Goal: Communication & Community: Answer question/provide support

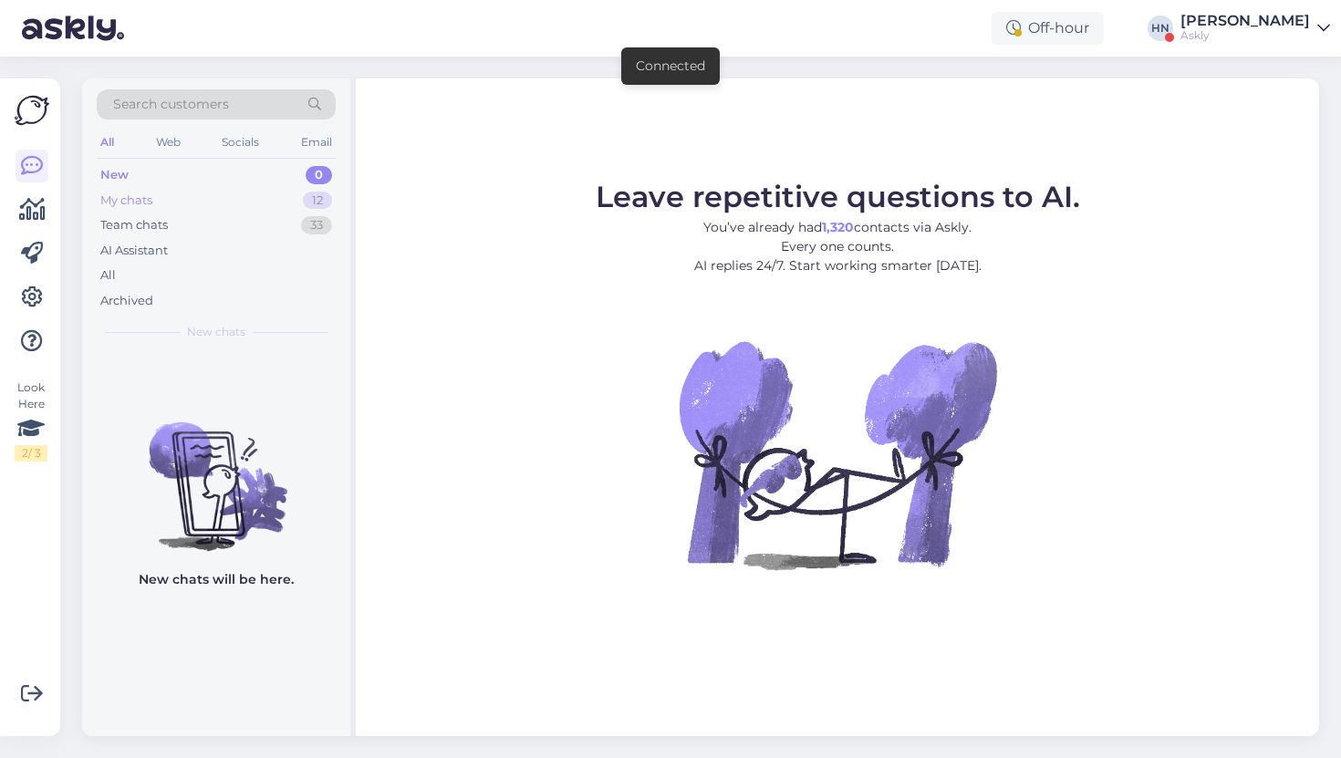
click at [306, 202] on div "12" at bounding box center [317, 201] width 29 height 18
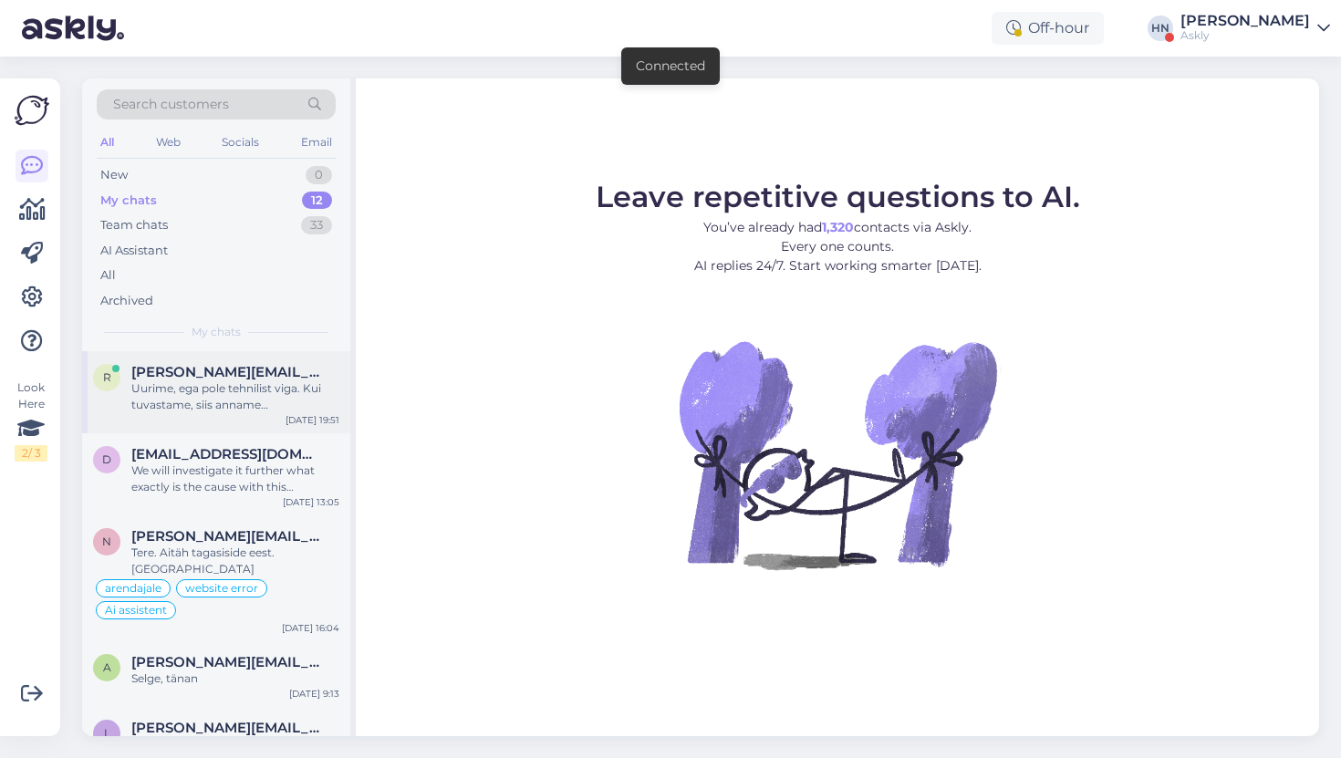
click at [276, 387] on div "Uurime, ega pole tehnilist viga. Kui tuvastame, siis anname [PERSON_NAME] parim…" at bounding box center [235, 396] width 208 height 33
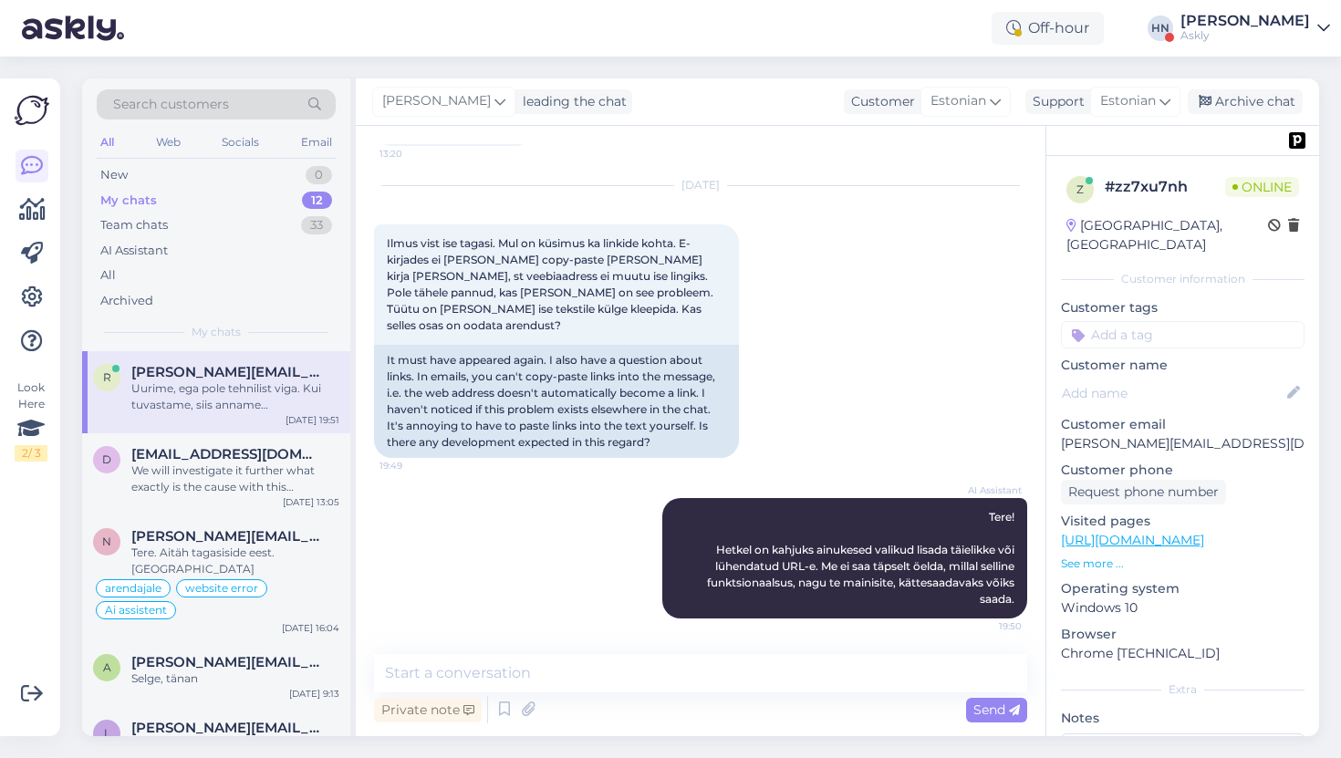
scroll to position [1045, 0]
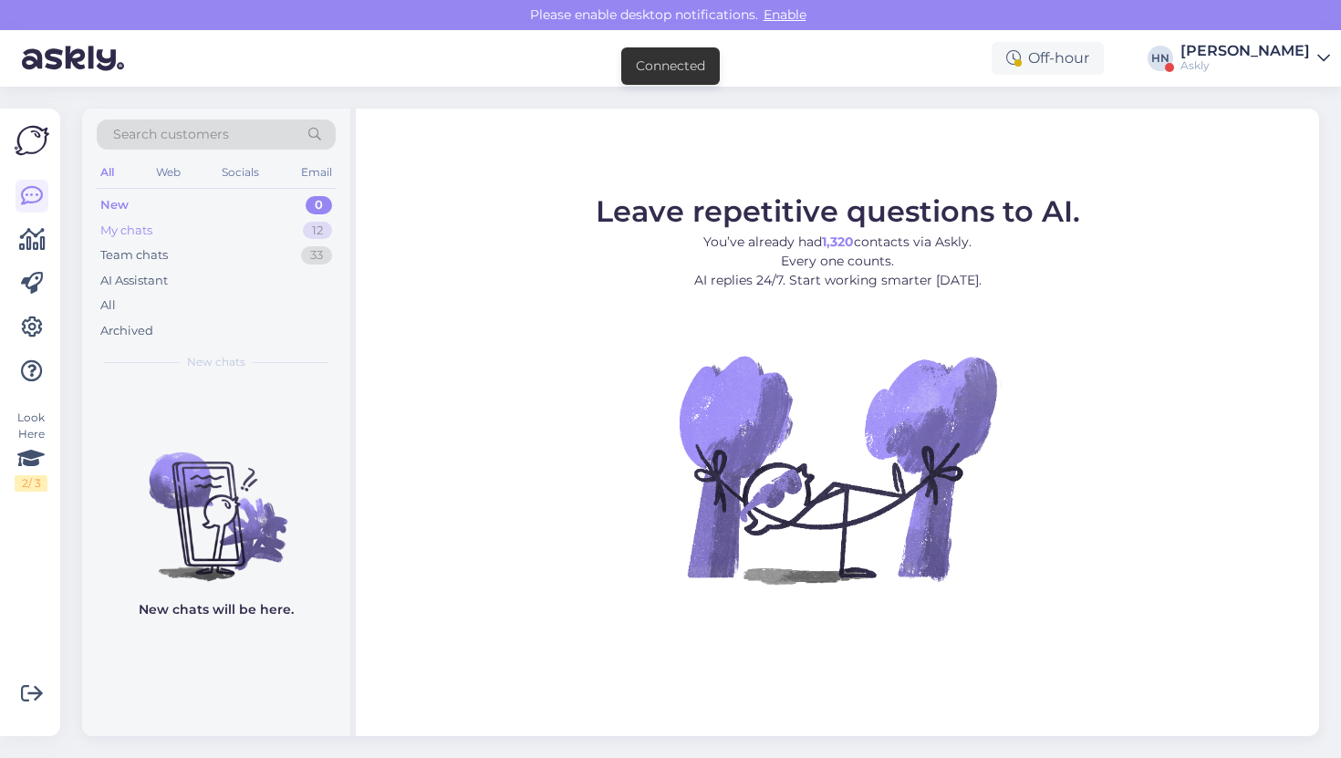
click at [331, 224] on div "My chats 12" at bounding box center [216, 231] width 239 height 26
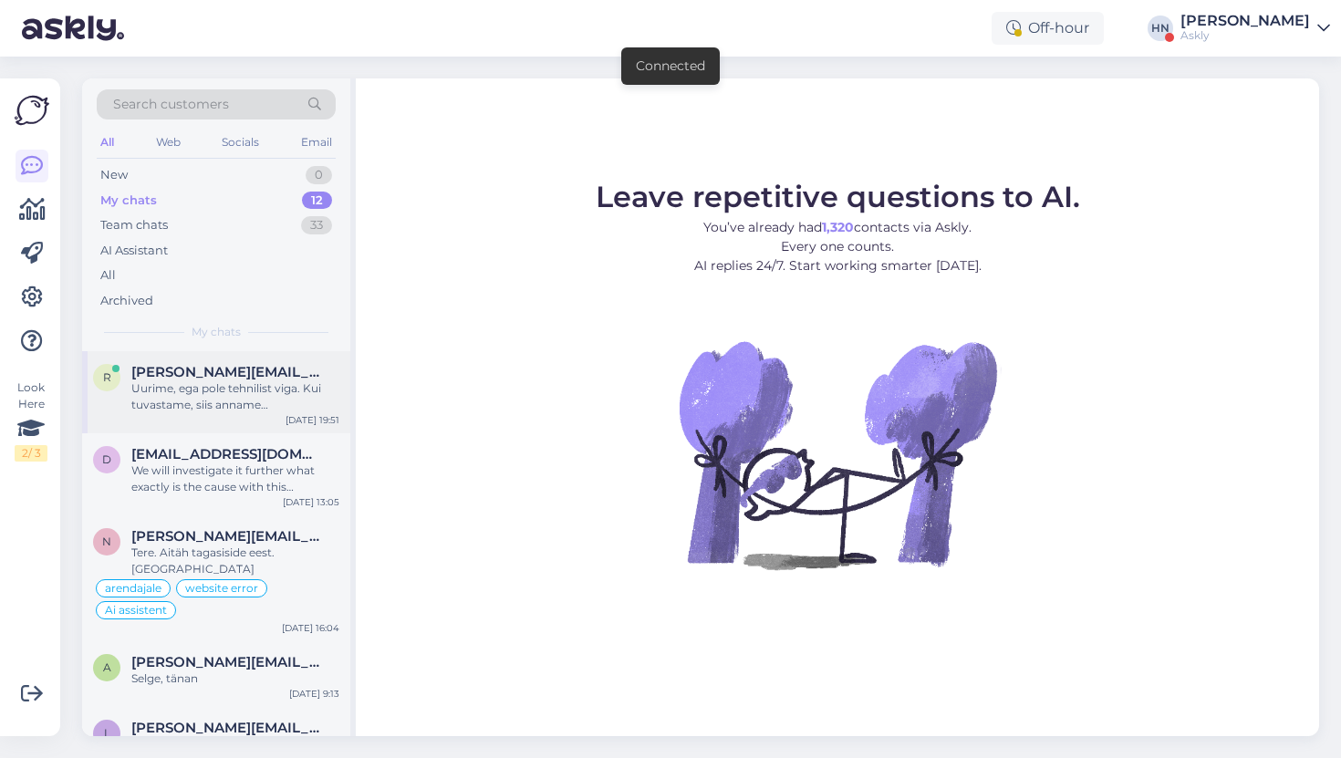
click at [285, 373] on span "[PERSON_NAME][EMAIL_ADDRESS][DOMAIN_NAME]" at bounding box center [226, 372] width 190 height 16
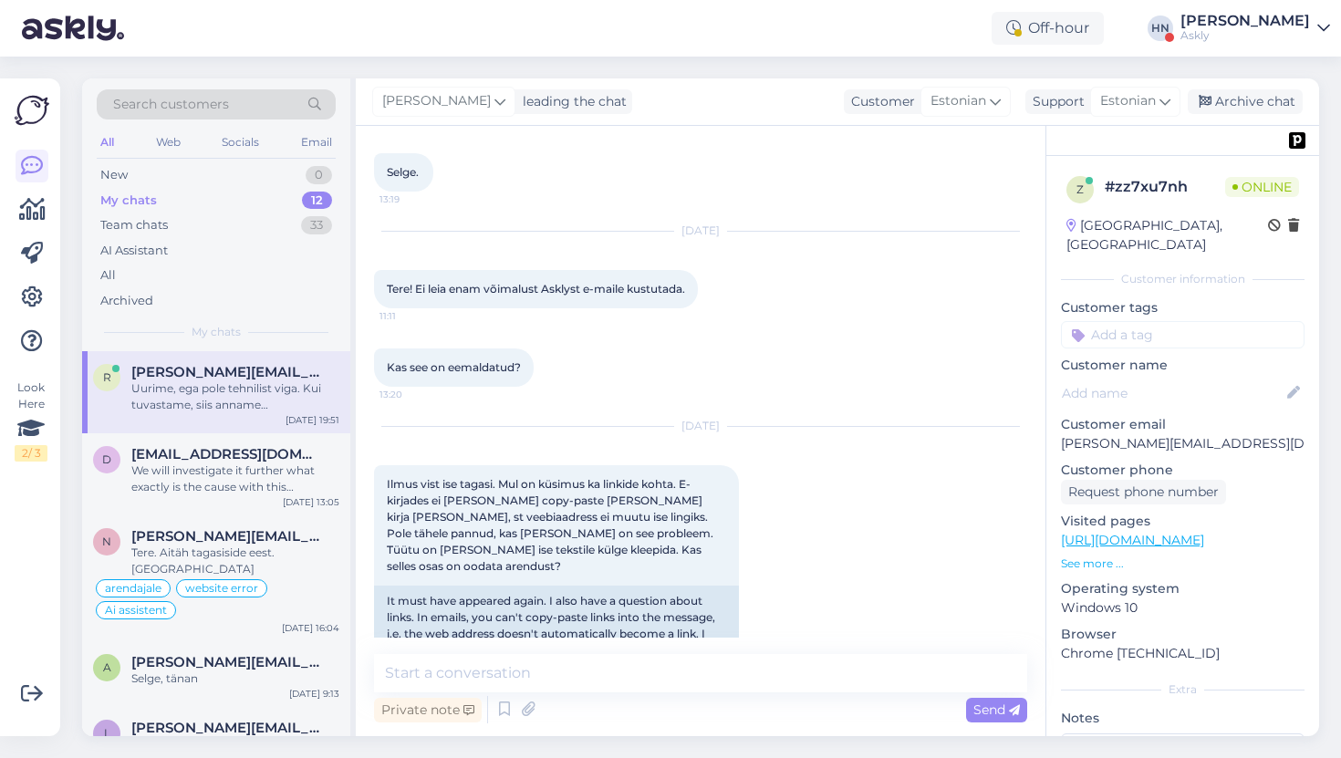
scroll to position [643, 0]
click at [300, 135] on div "Email" at bounding box center [316, 142] width 38 height 24
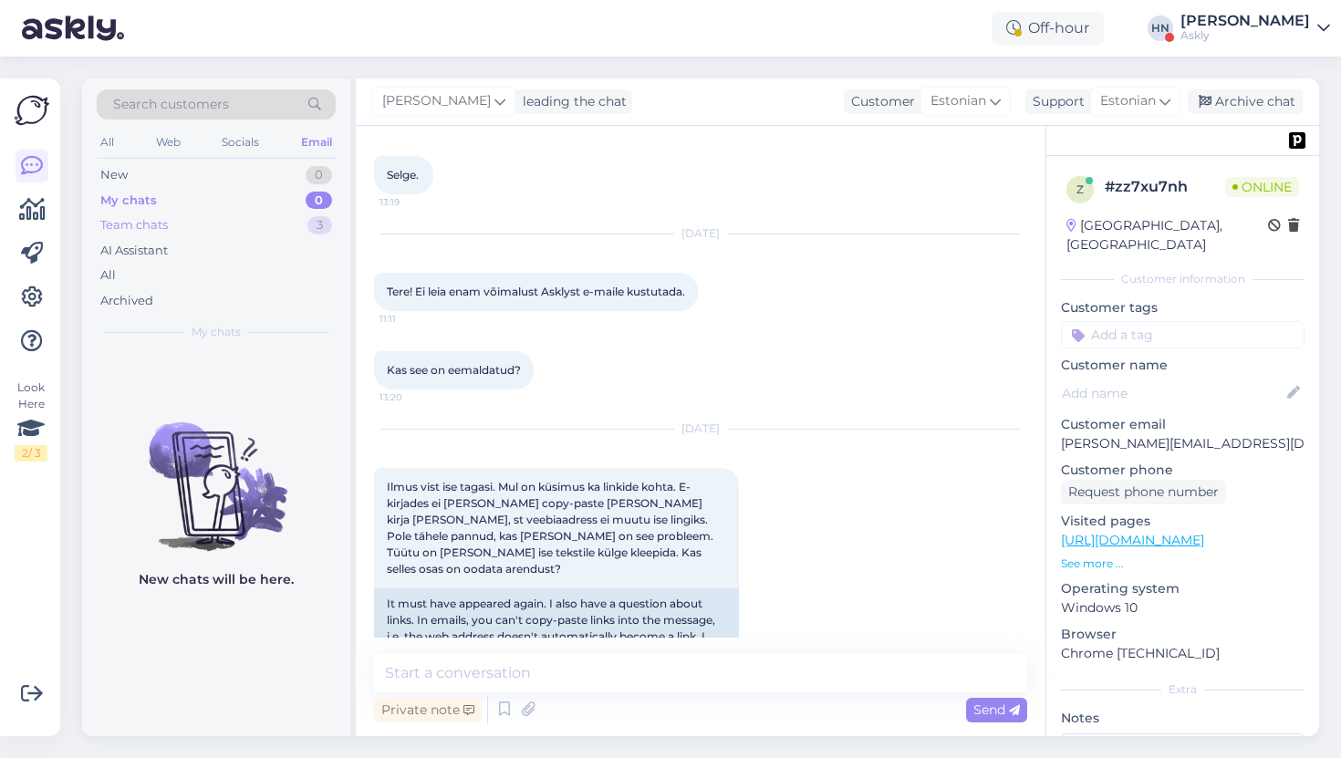
click at [234, 227] on div "Team chats 3" at bounding box center [216, 226] width 239 height 26
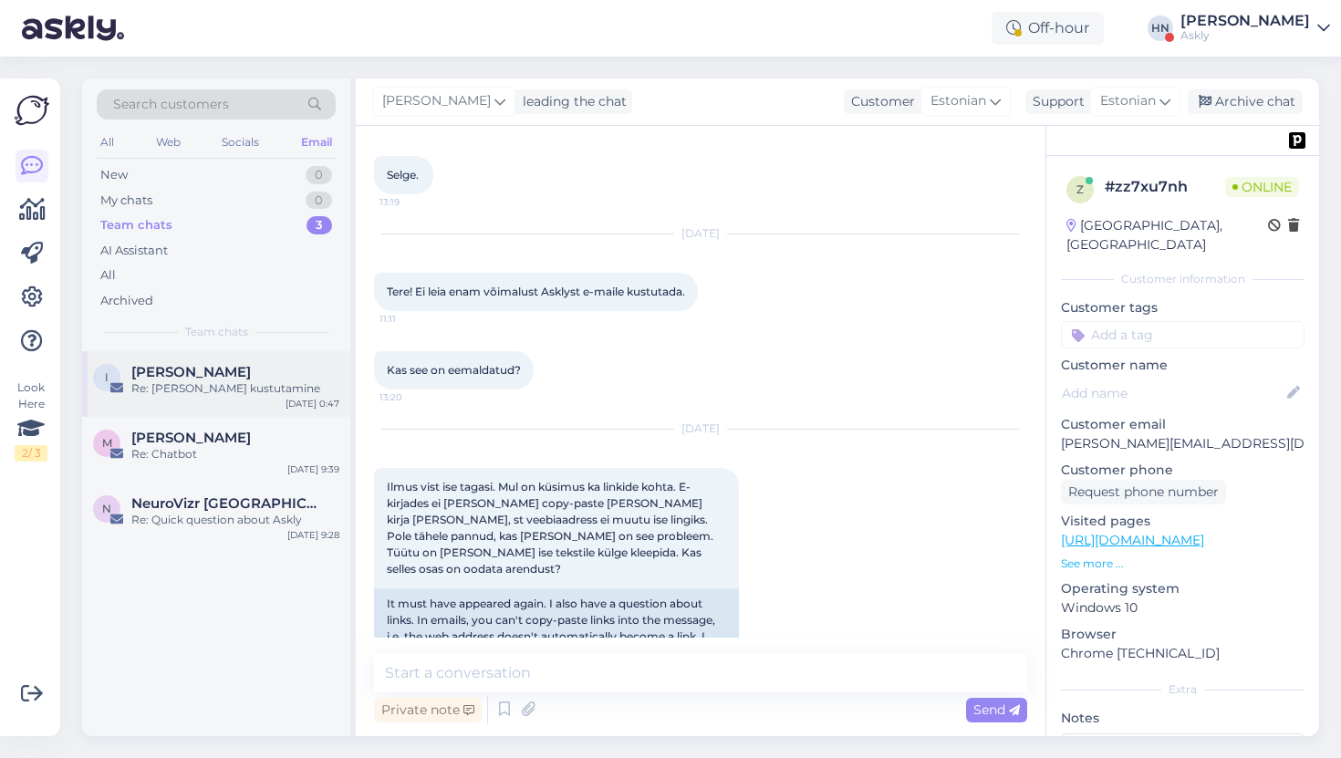
click at [217, 380] on span "[PERSON_NAME]" at bounding box center [191, 372] width 120 height 16
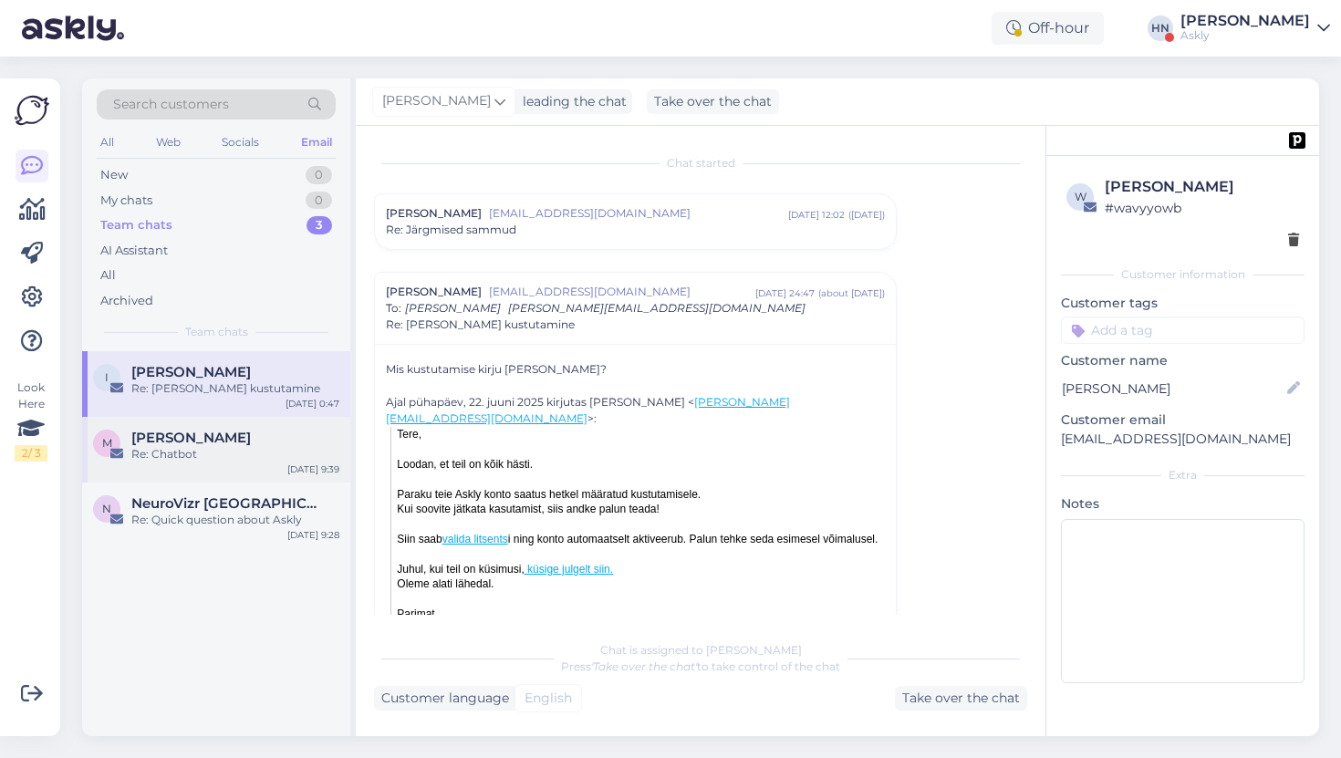
click at [280, 444] on div "[PERSON_NAME]" at bounding box center [235, 438] width 208 height 16
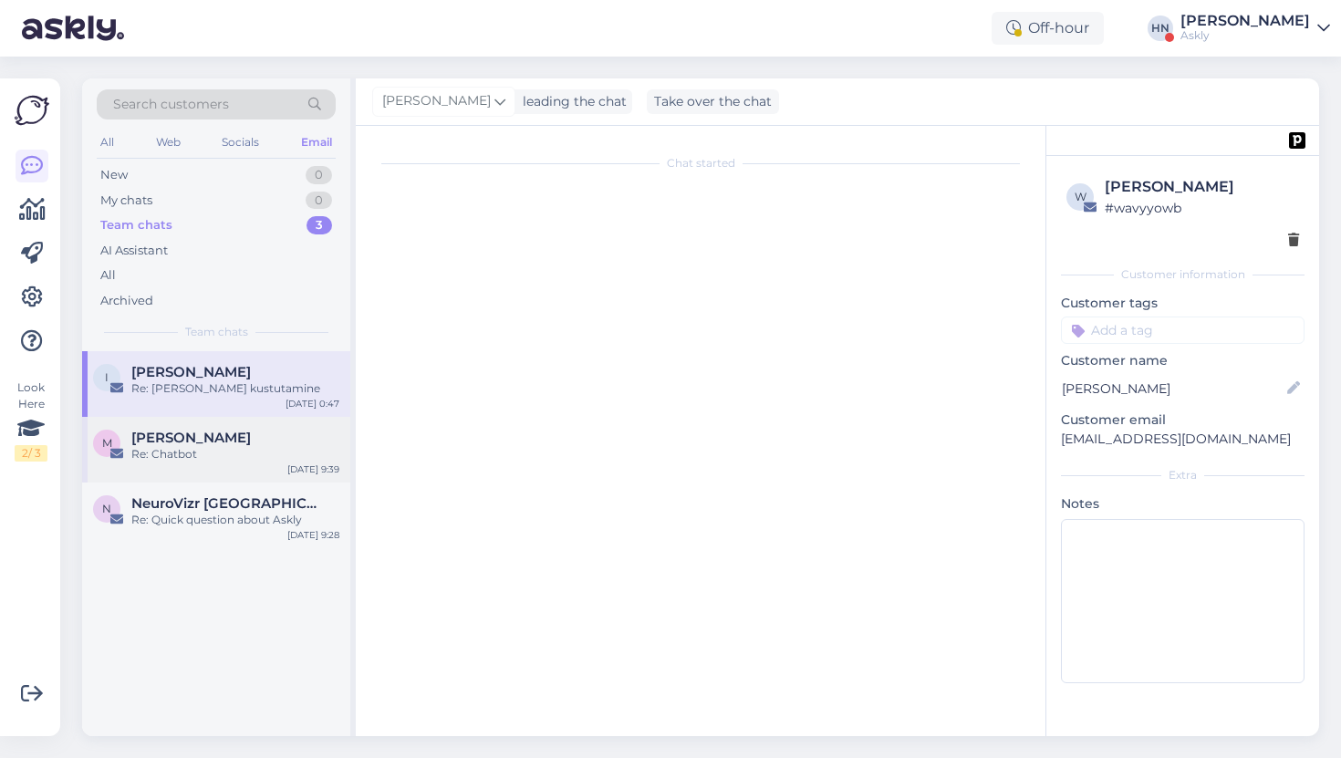
scroll to position [1632, 0]
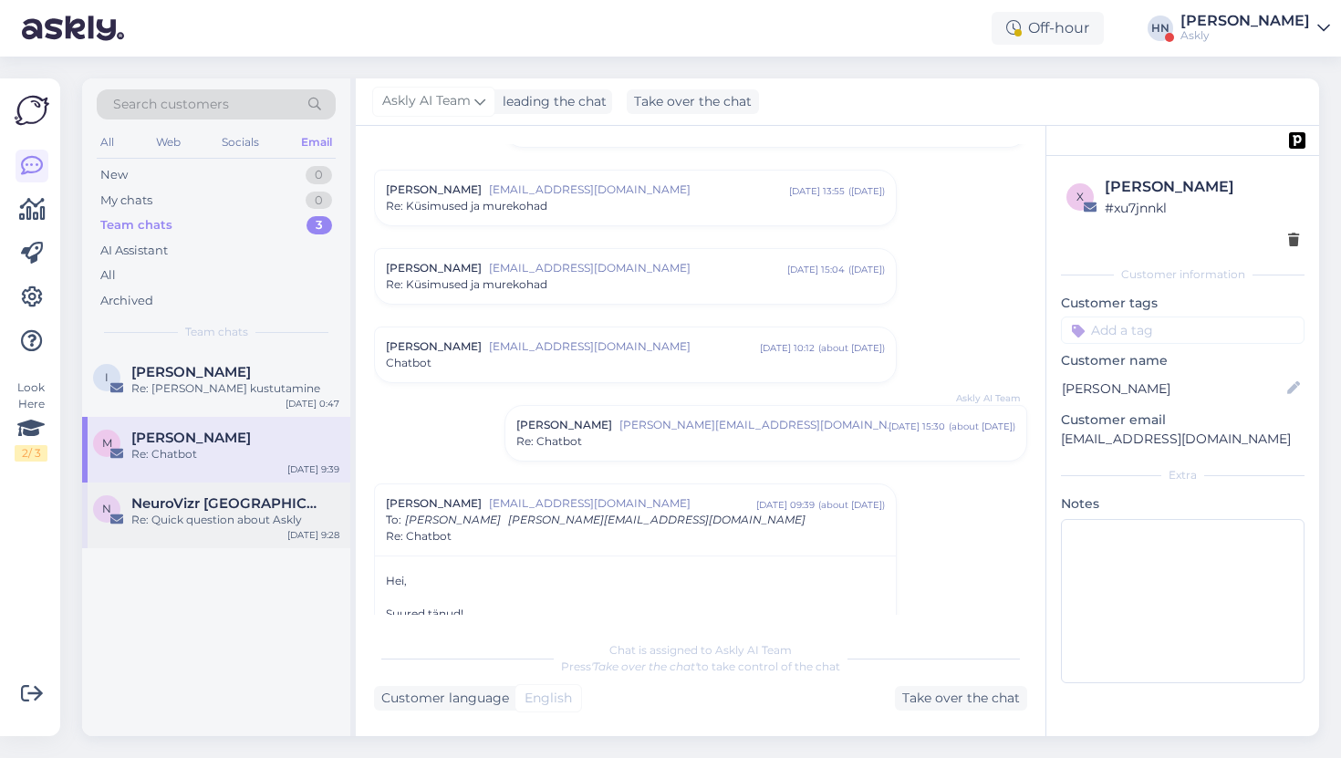
click at [288, 495] on div "N NeuroVizr Switzerland Re: Quick question about Askly Jan 28 9:28" at bounding box center [216, 516] width 268 height 66
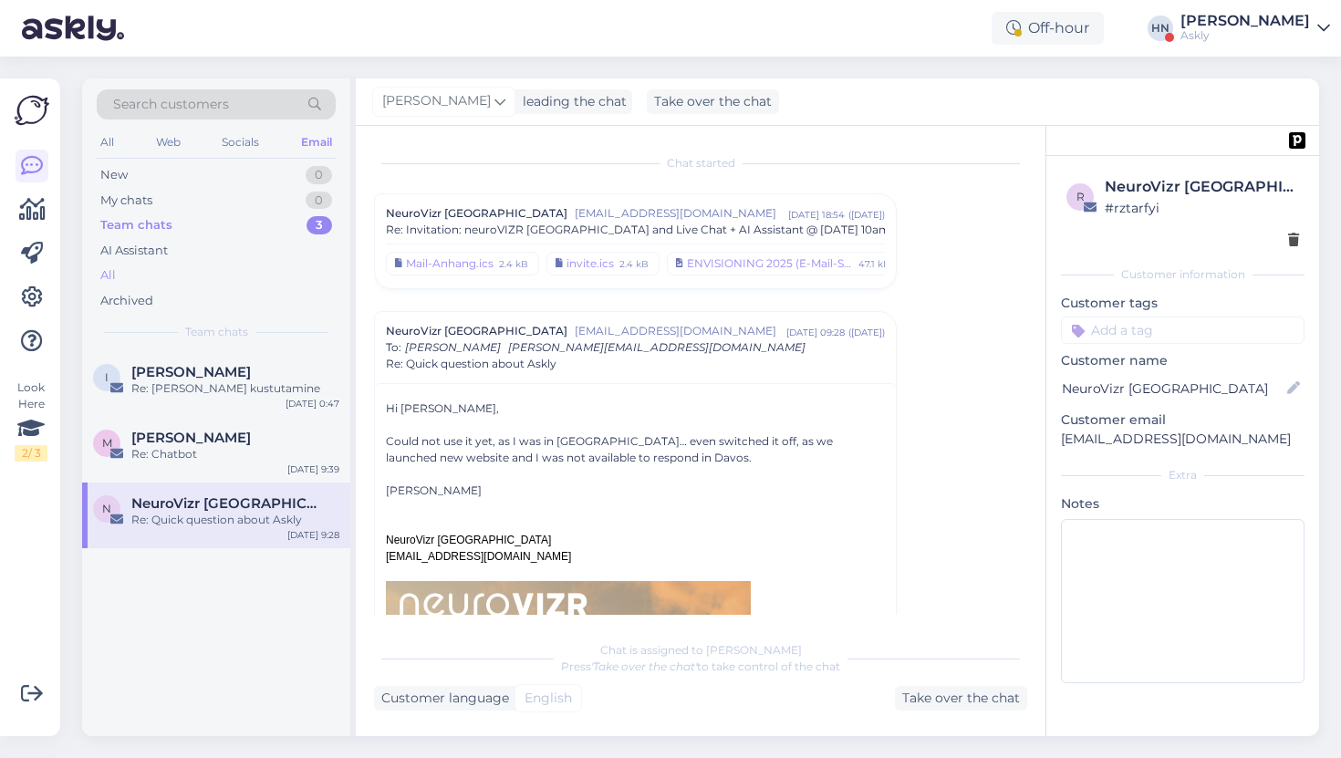
click at [161, 280] on div "All" at bounding box center [216, 276] width 239 height 26
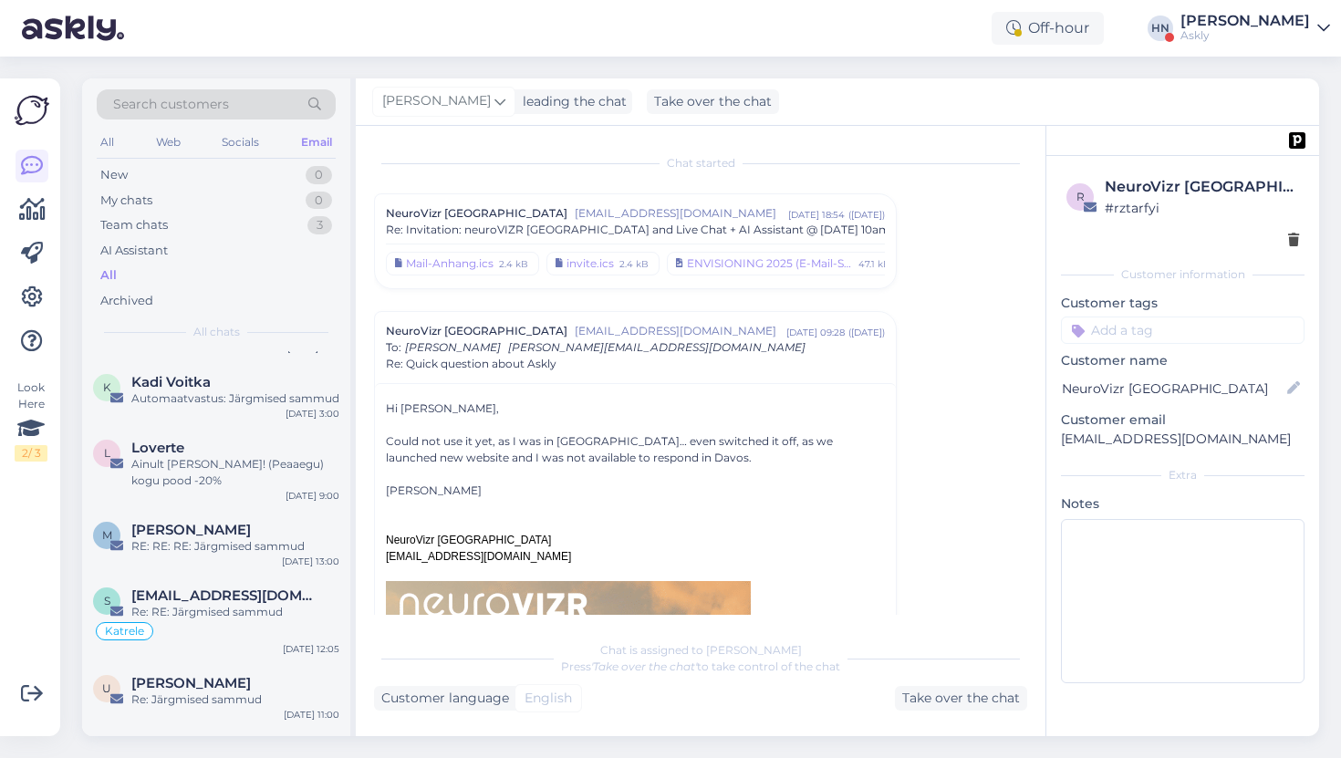
scroll to position [1106, 0]
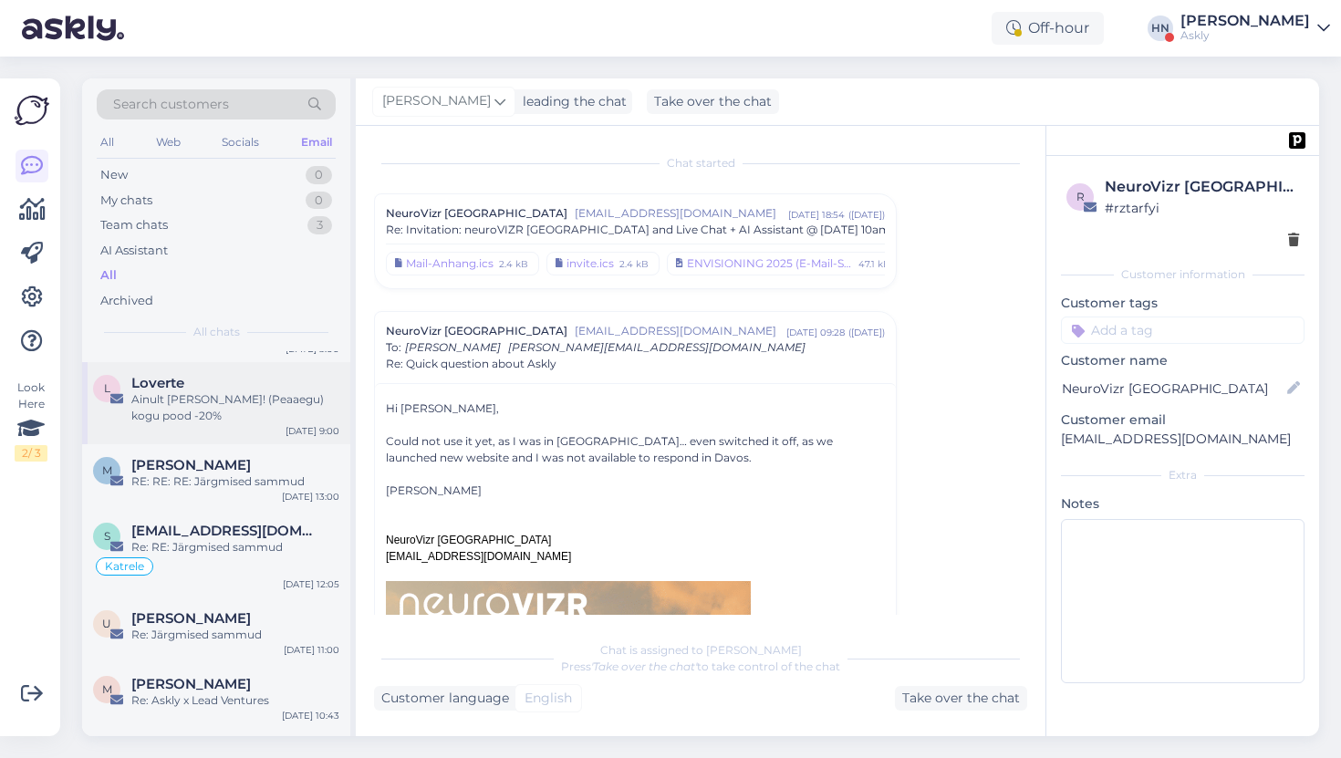
click at [228, 397] on div "Ainult täna! (Peaaegu) kogu pood -20%" at bounding box center [235, 407] width 208 height 33
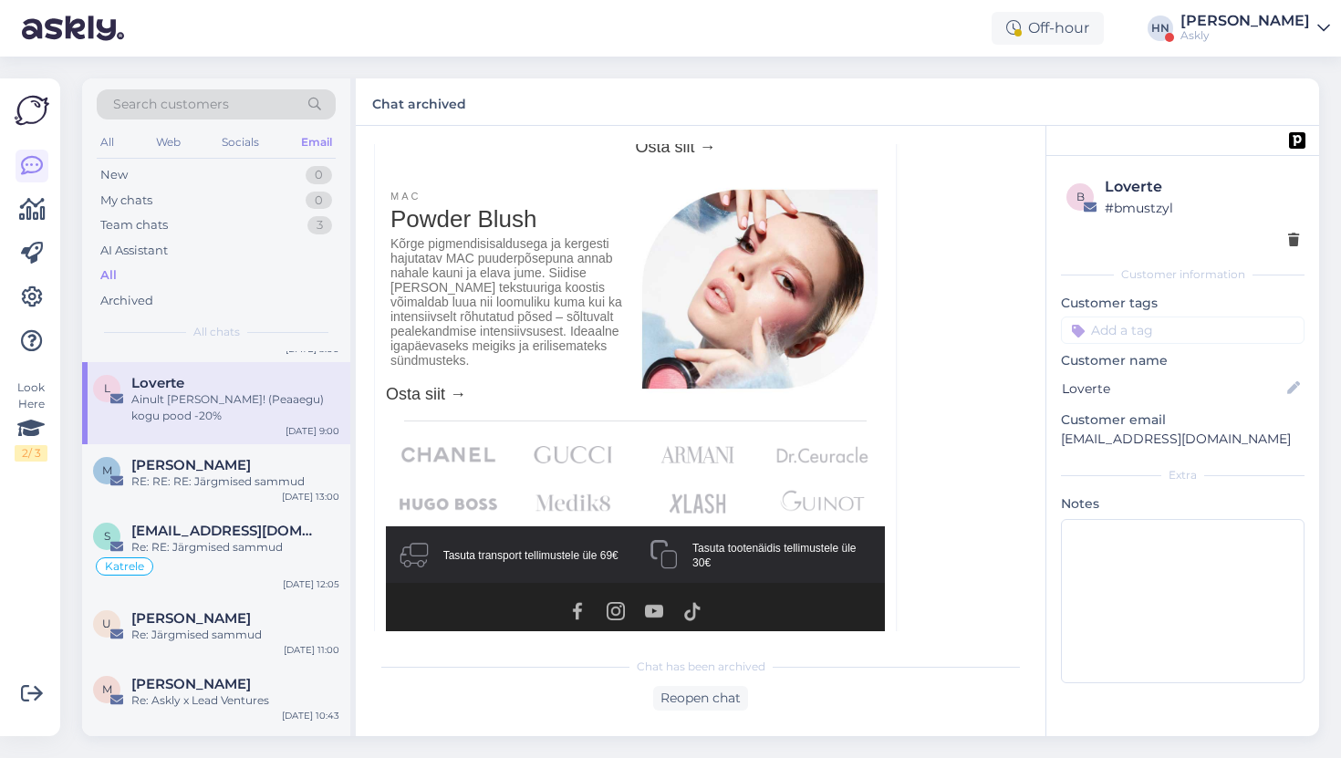
scroll to position [1580, 0]
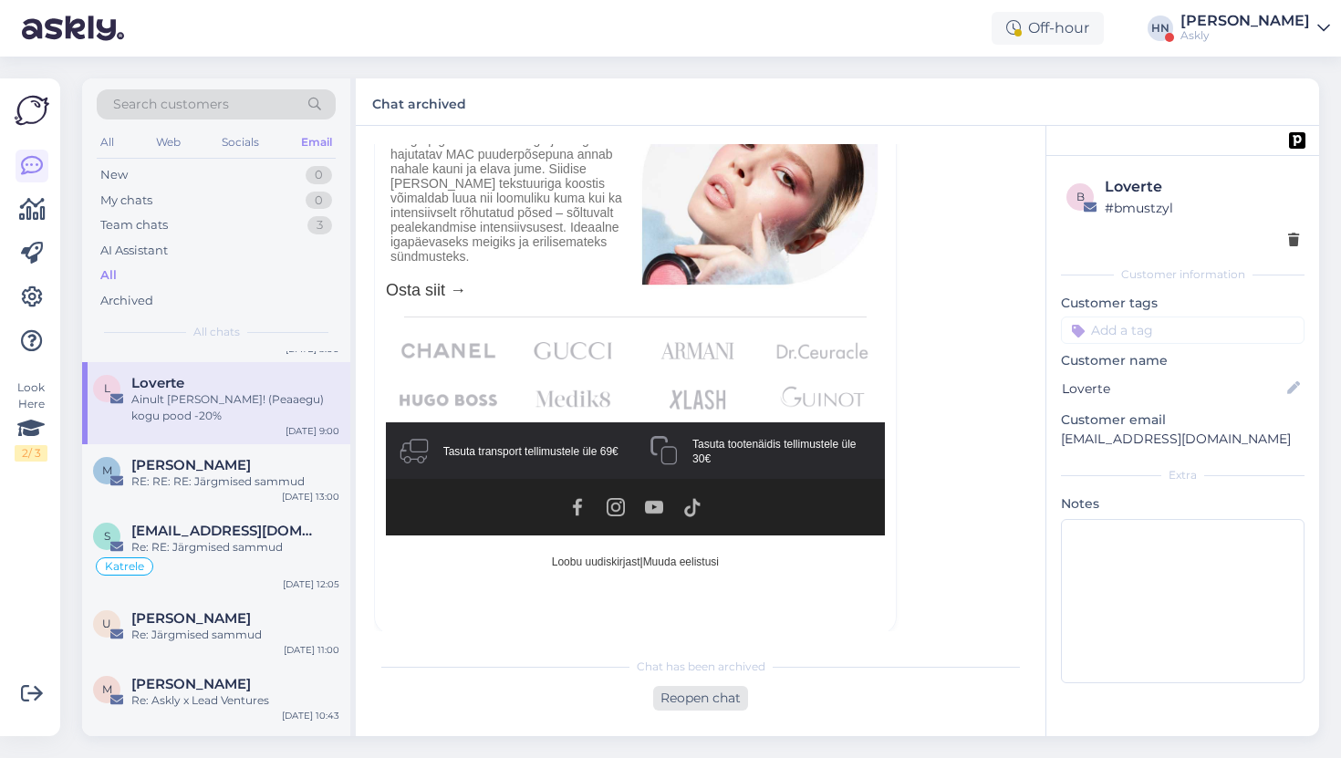
click at [659, 699] on div "Reopen chat" at bounding box center [700, 698] width 95 height 25
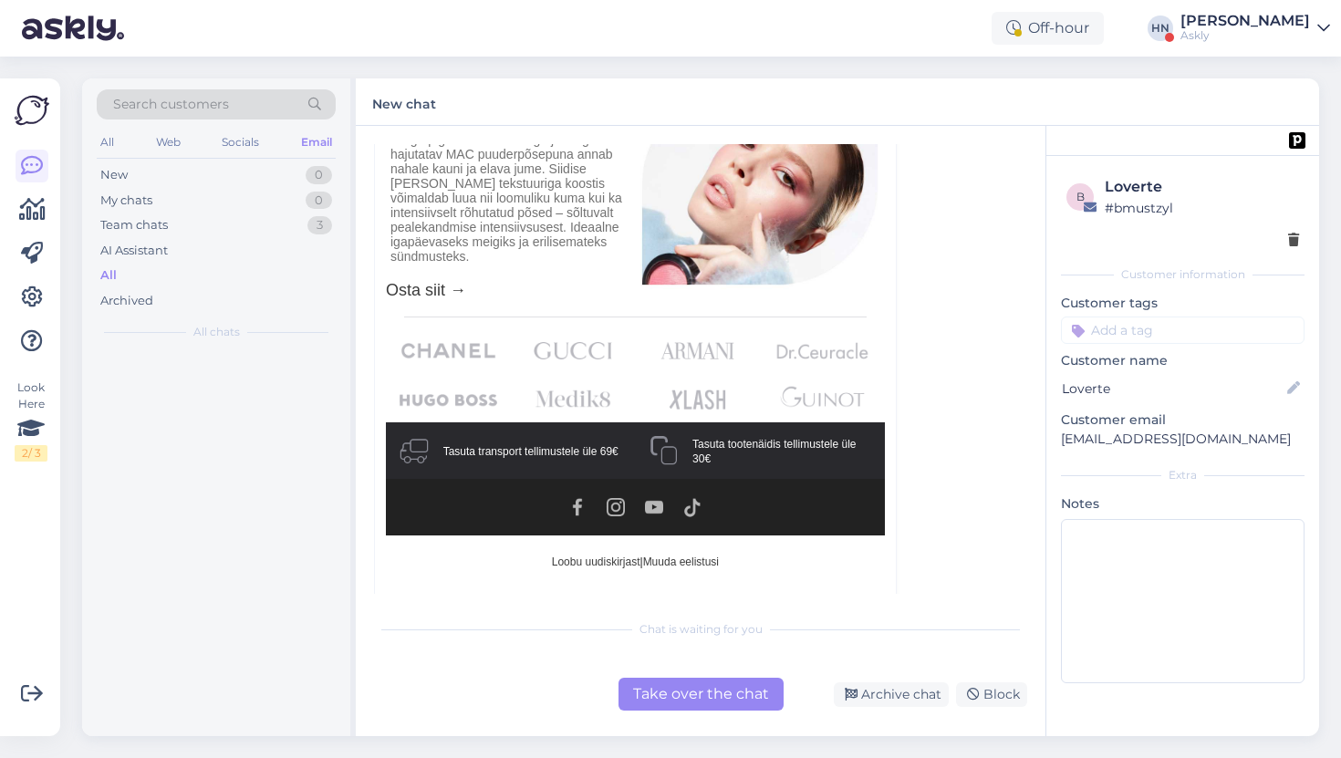
scroll to position [0, 0]
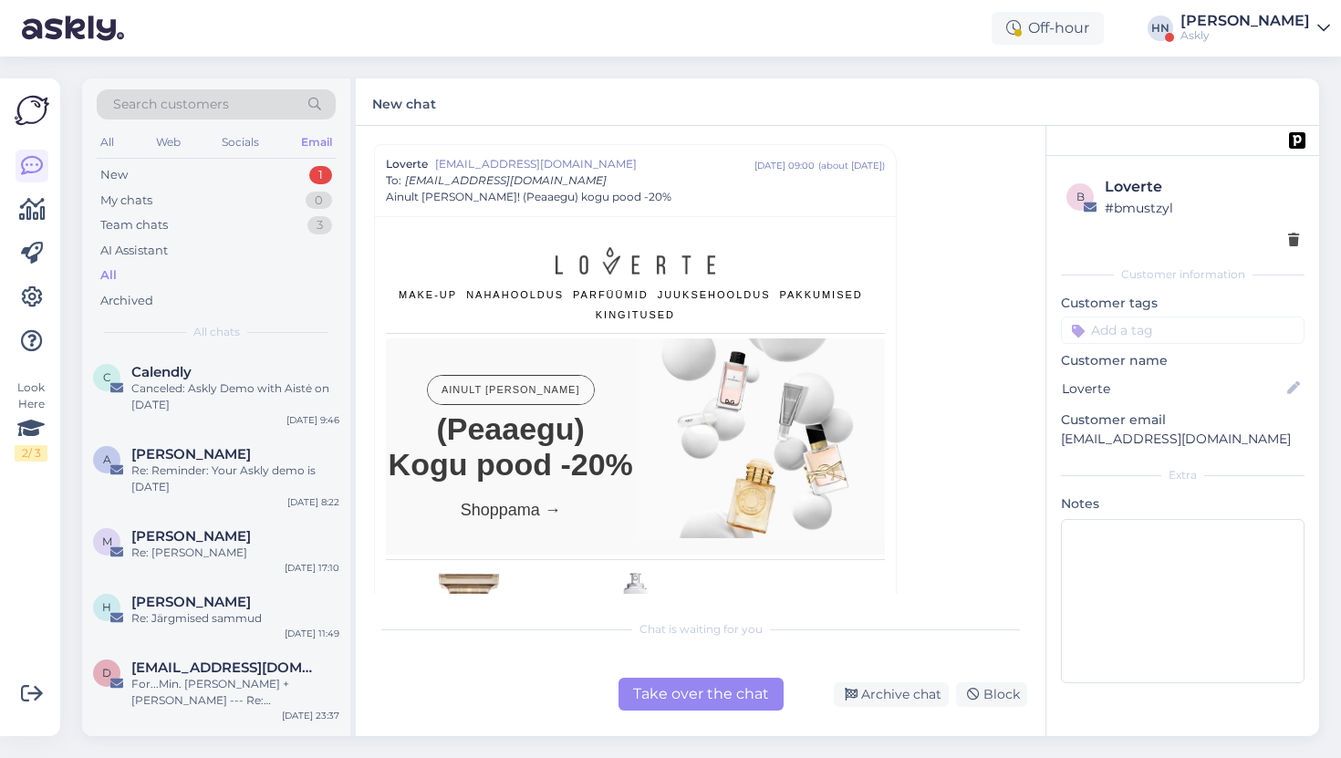
click at [680, 678] on div "Take over the chat" at bounding box center [701, 694] width 165 height 33
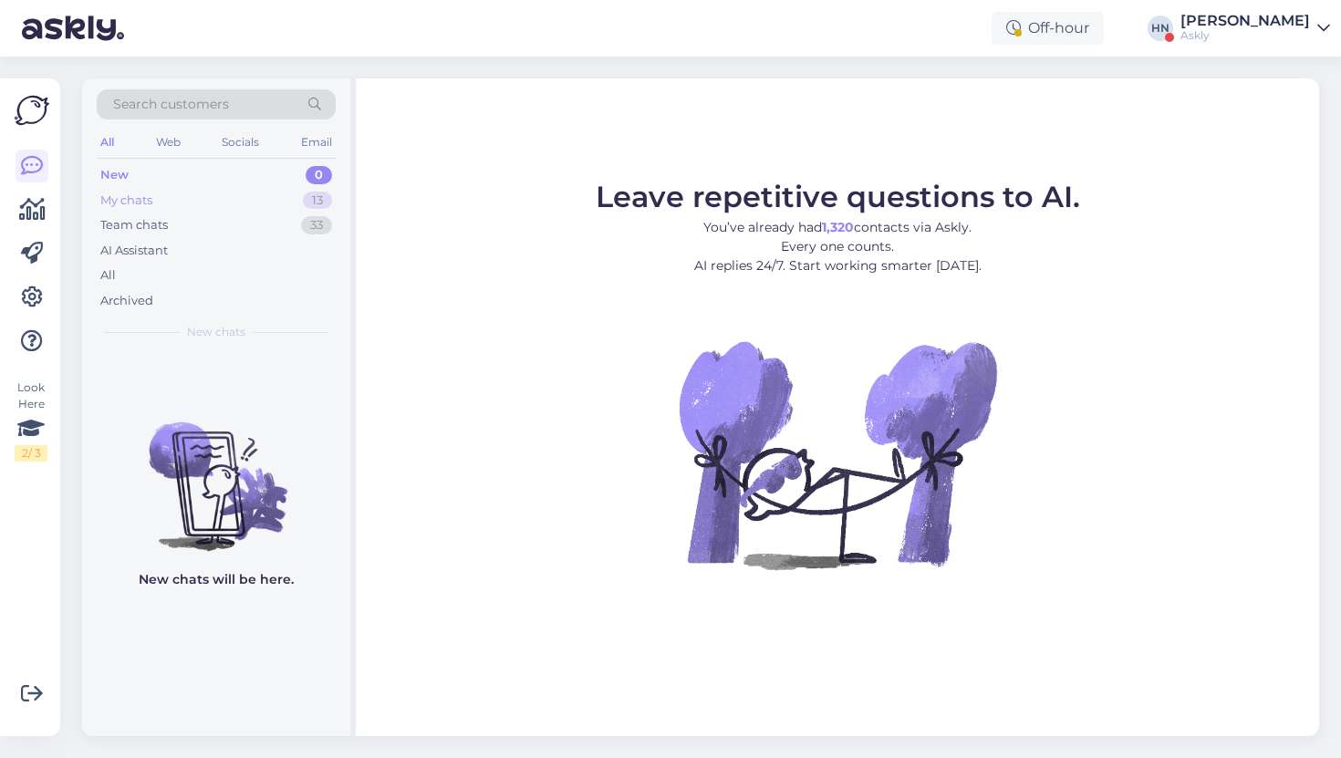
click at [256, 190] on div "My chats 13" at bounding box center [216, 201] width 239 height 26
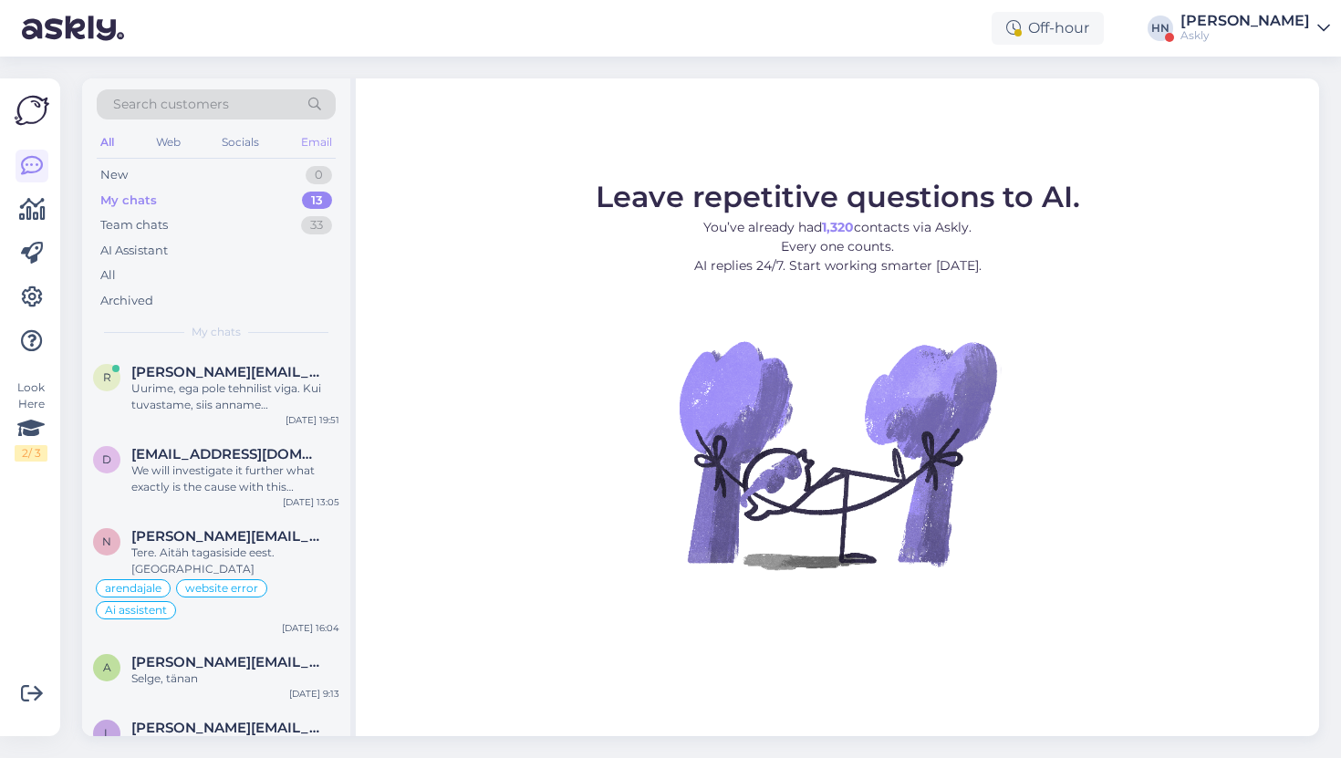
click at [307, 141] on div "Email" at bounding box center [316, 142] width 38 height 24
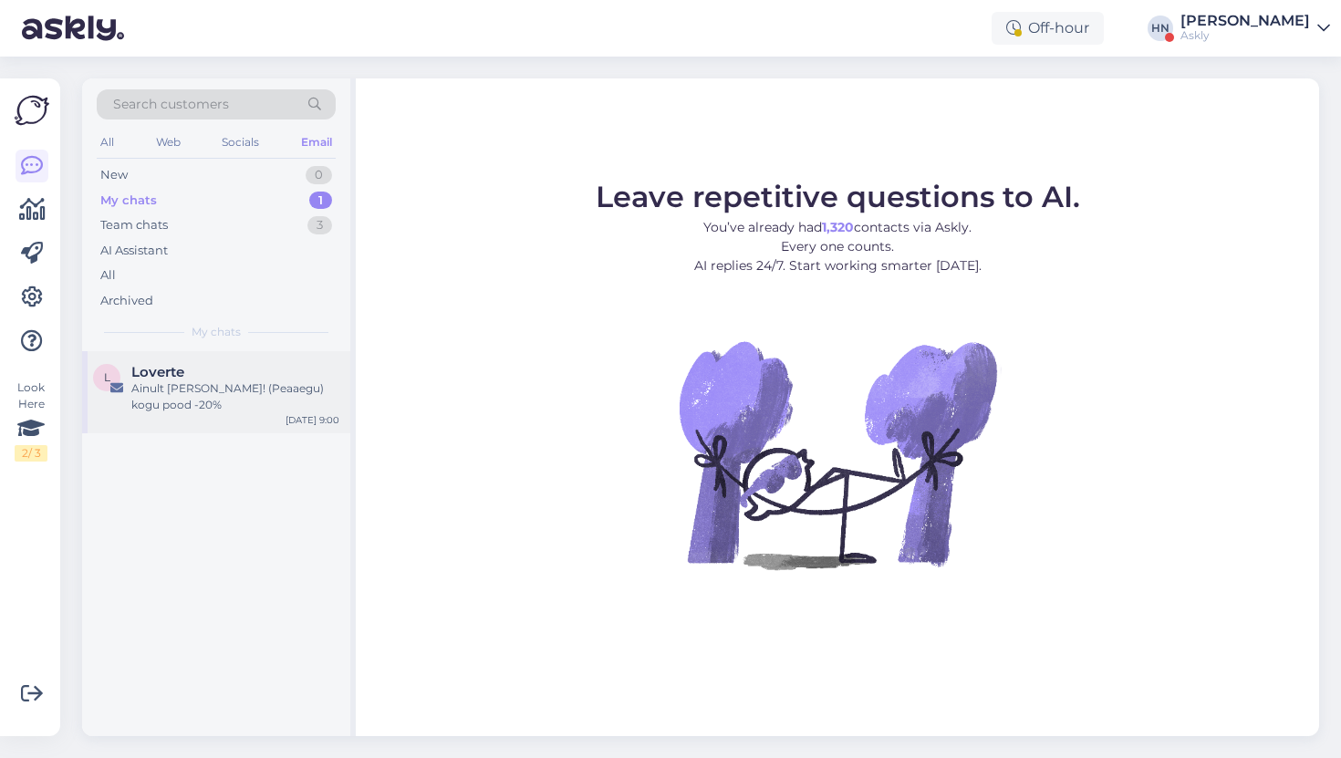
click at [266, 371] on div "Loverte" at bounding box center [235, 372] width 208 height 16
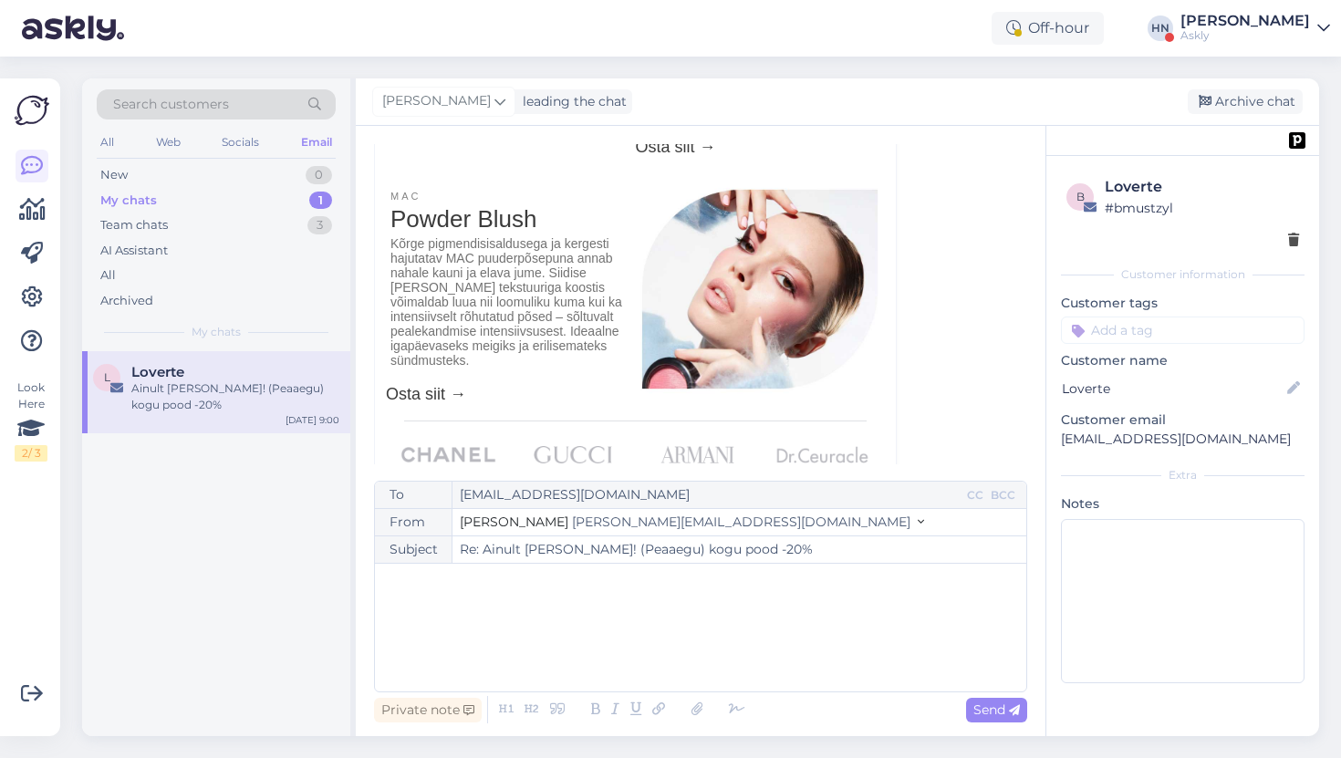
scroll to position [1747, 0]
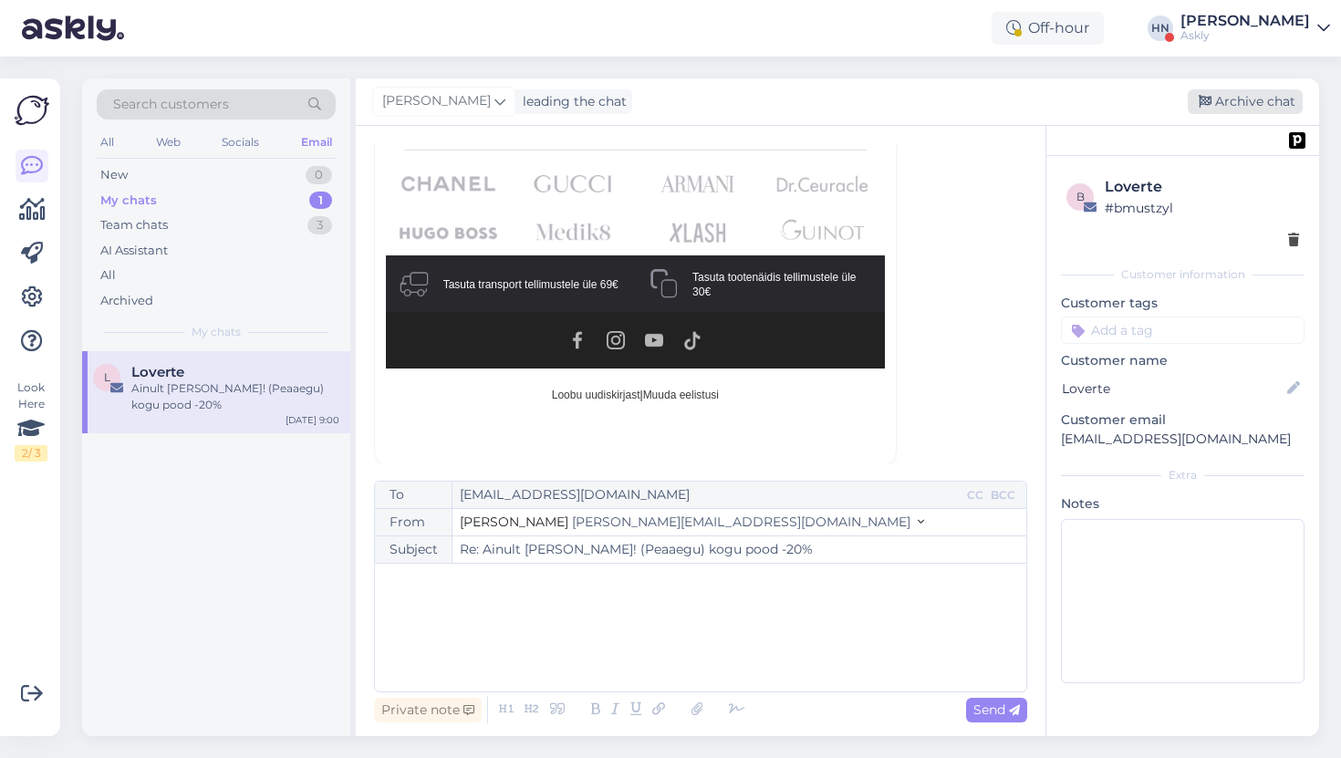
click at [1226, 104] on div "Archive chat" at bounding box center [1245, 101] width 115 height 25
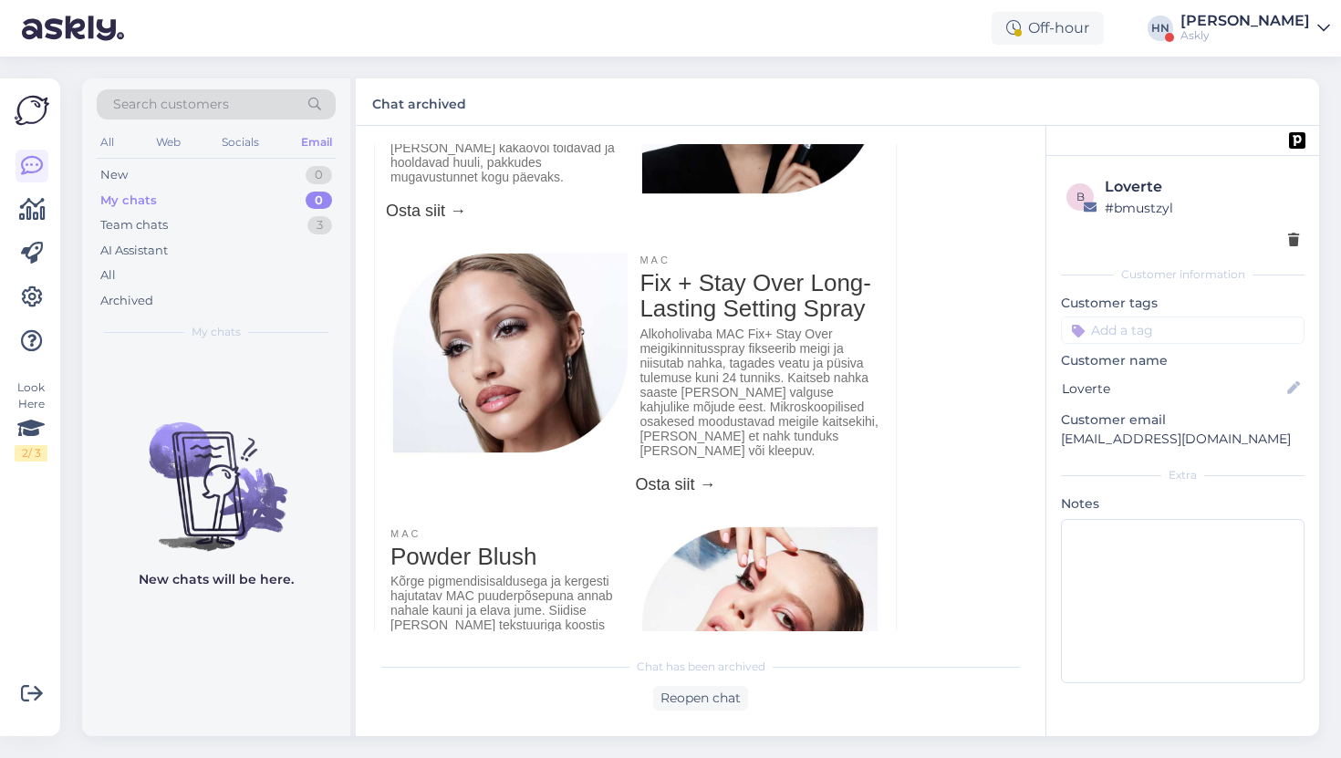
scroll to position [1580, 0]
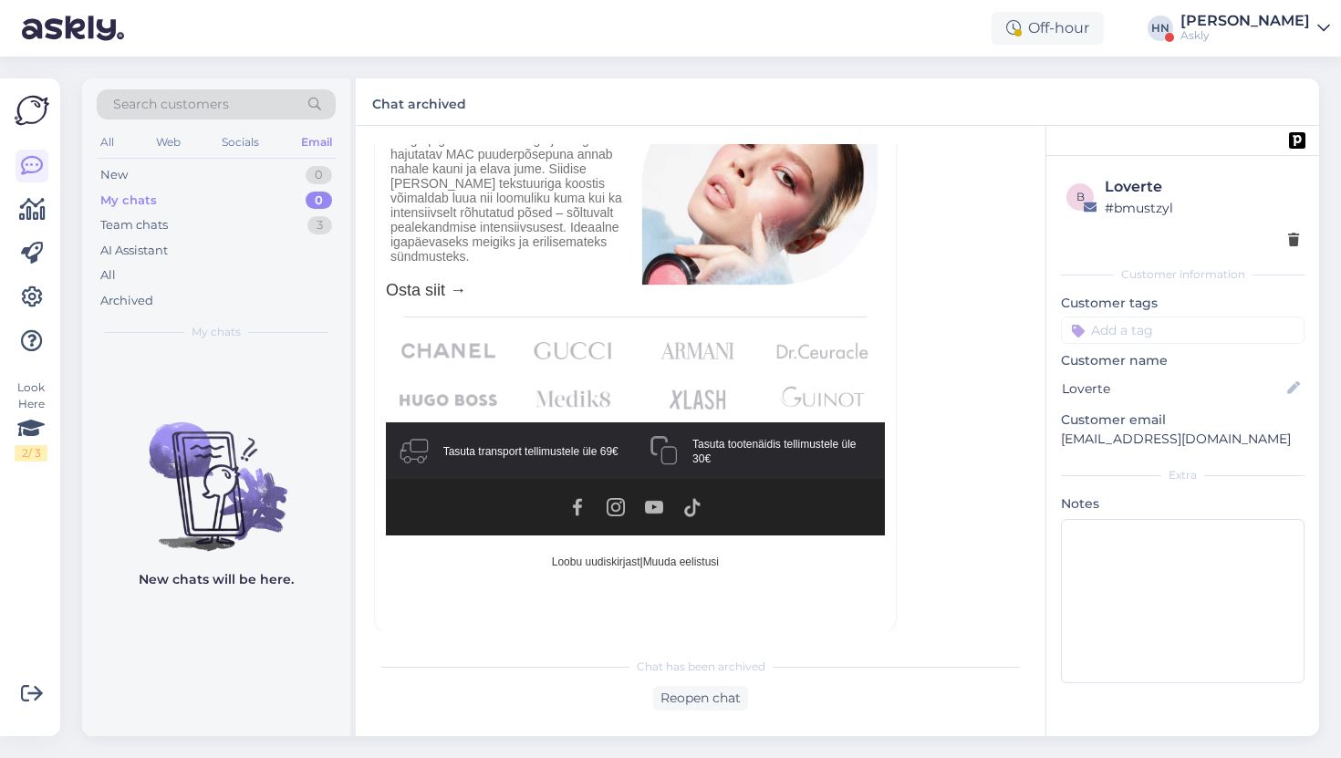
click at [185, 154] on div "All Web Socials Email" at bounding box center [216, 144] width 239 height 28
click at [182, 143] on div "Web" at bounding box center [168, 142] width 32 height 24
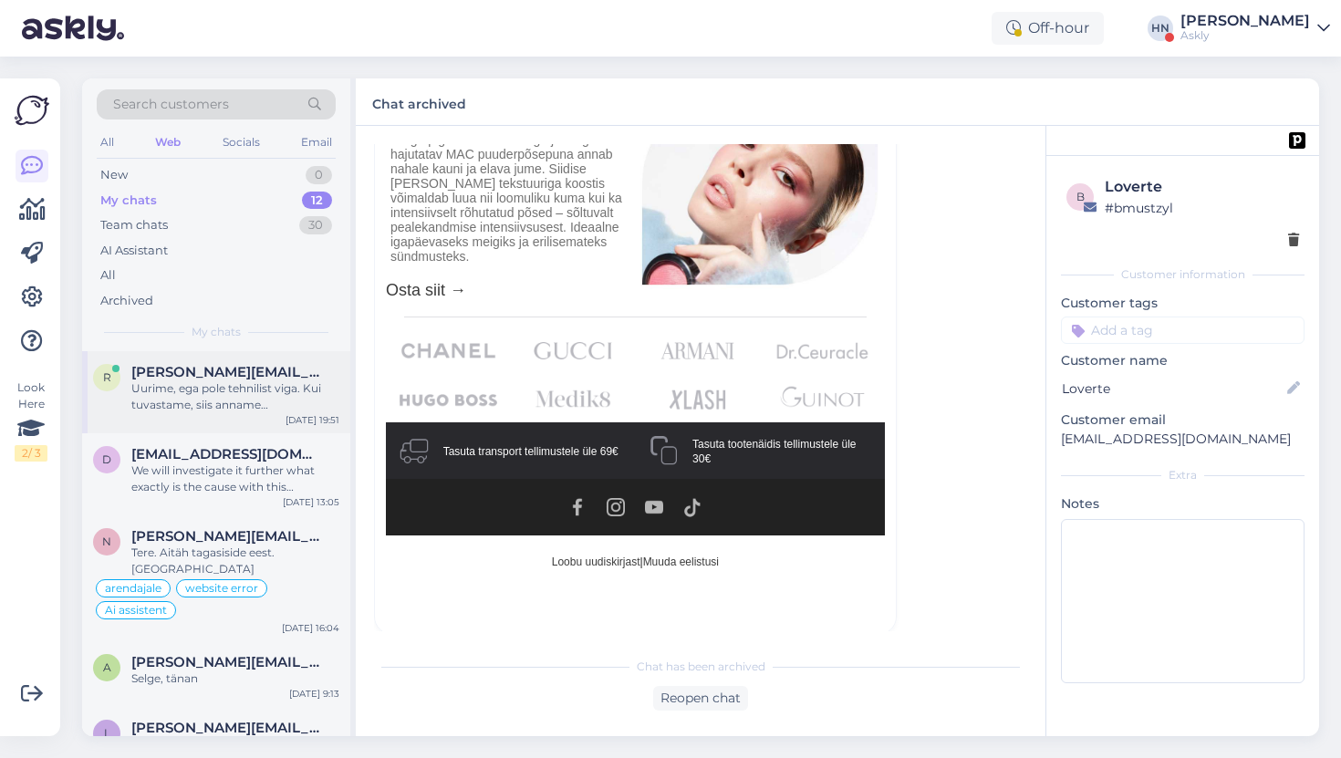
click at [227, 389] on div "Uurime, ega pole tehnilist viga. Kui tuvastame, siis anname [PERSON_NAME] parim…" at bounding box center [235, 396] width 208 height 33
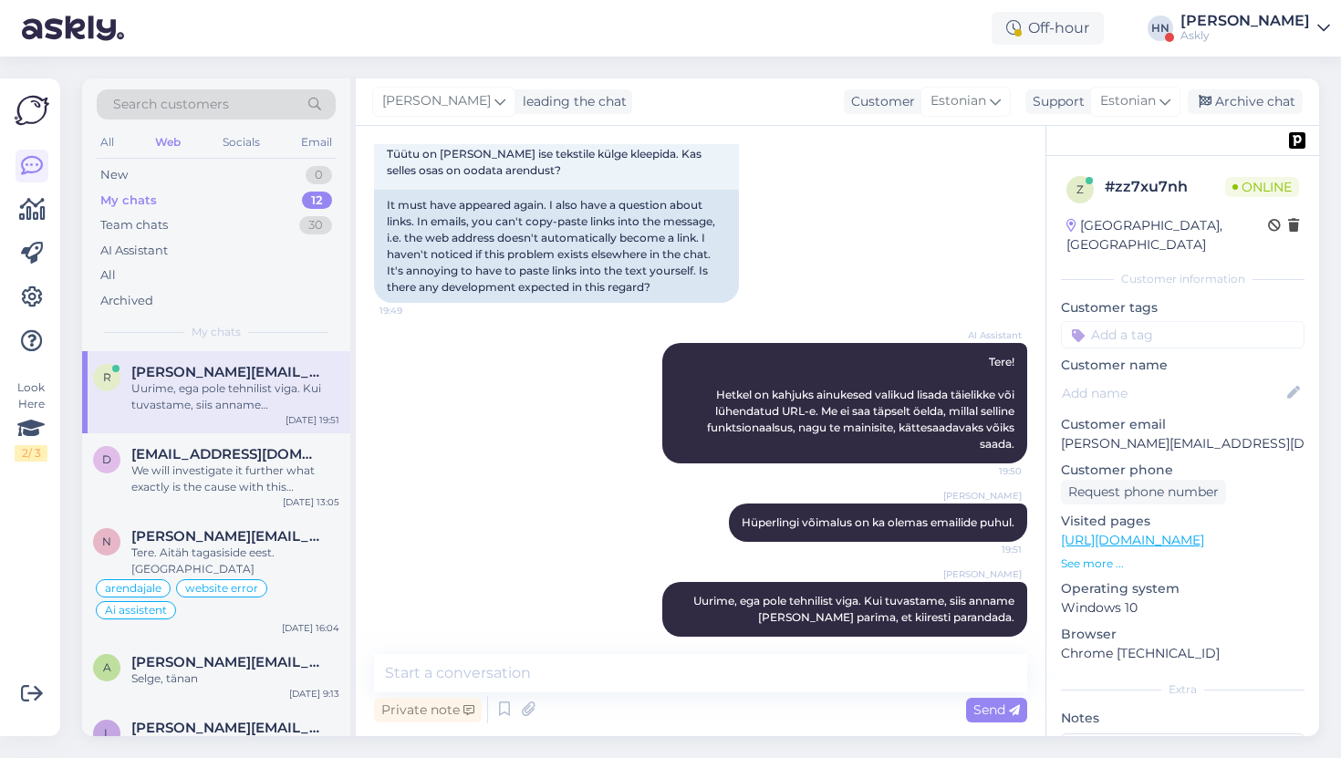
scroll to position [1045, 0]
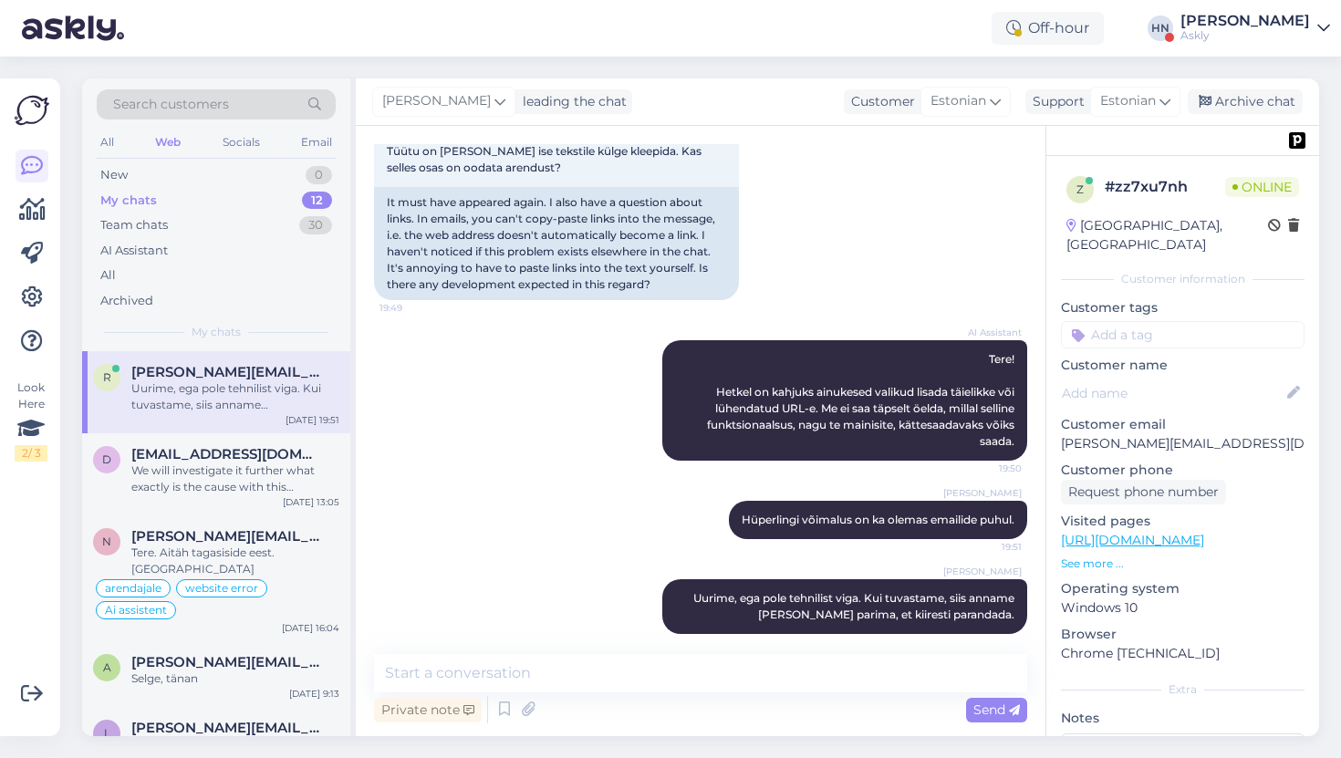
click at [440, 460] on div "AI Assistant Tere! Hetkel on kahjuks ainukesed valikud lisada täielikke või lüh…" at bounding box center [700, 400] width 653 height 161
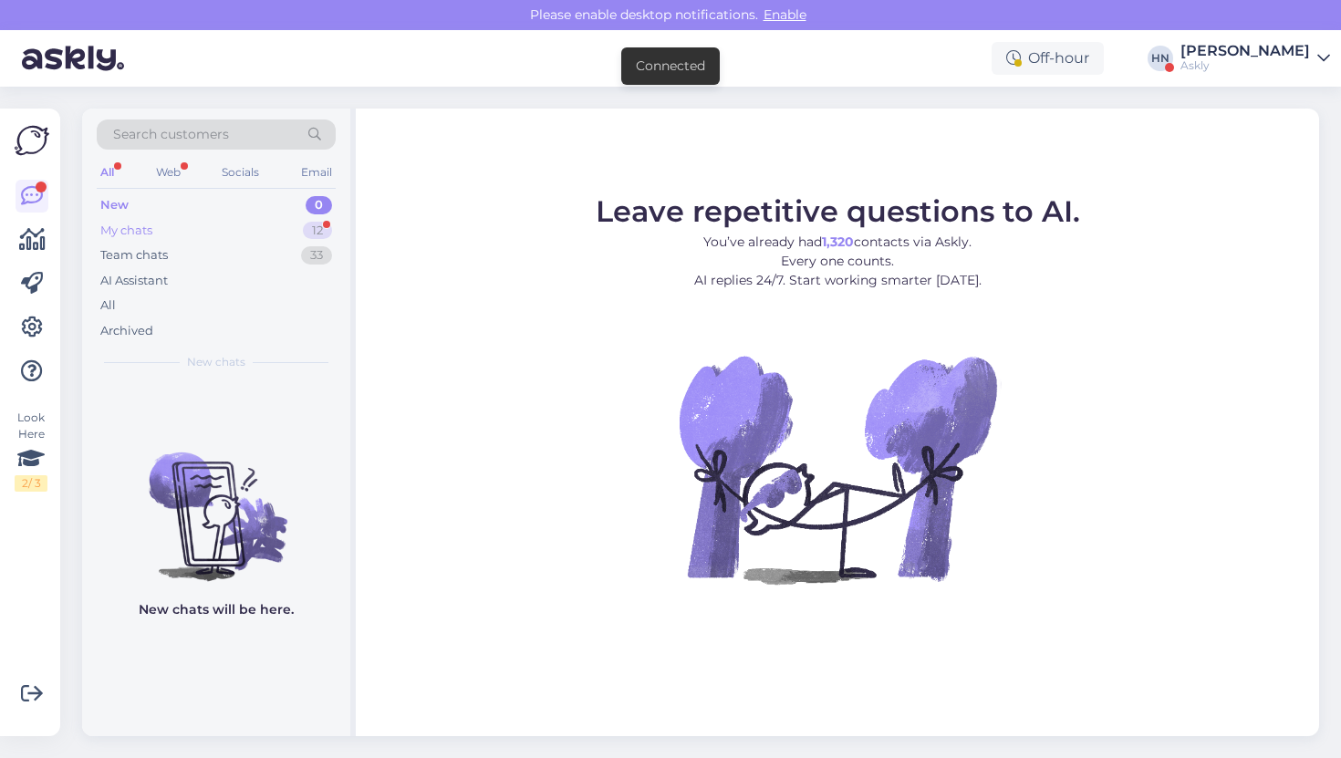
click at [234, 227] on div "My chats 12" at bounding box center [216, 231] width 239 height 26
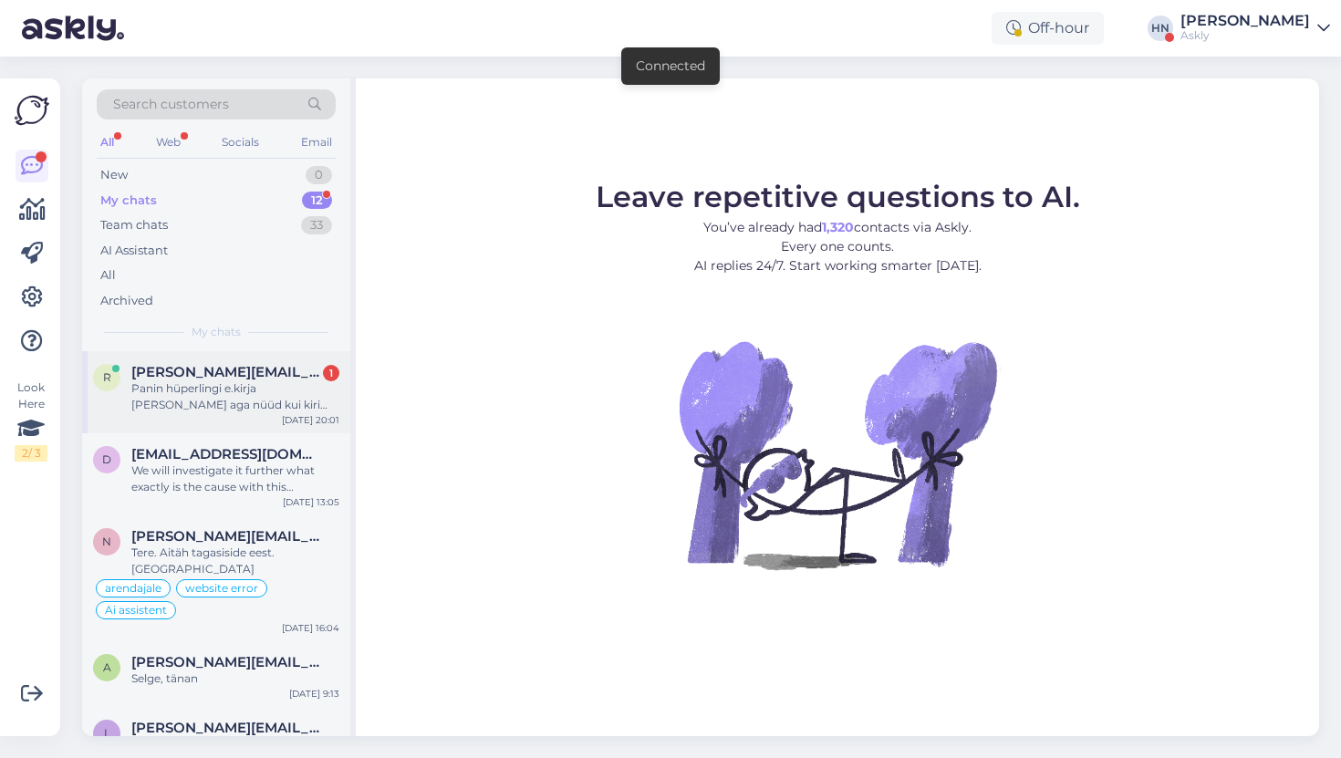
click at [276, 391] on div "Panin hüperlingi e.kirja [PERSON_NAME] aga nüüd kui kiri saadetud, siis ma näen…" at bounding box center [235, 396] width 208 height 33
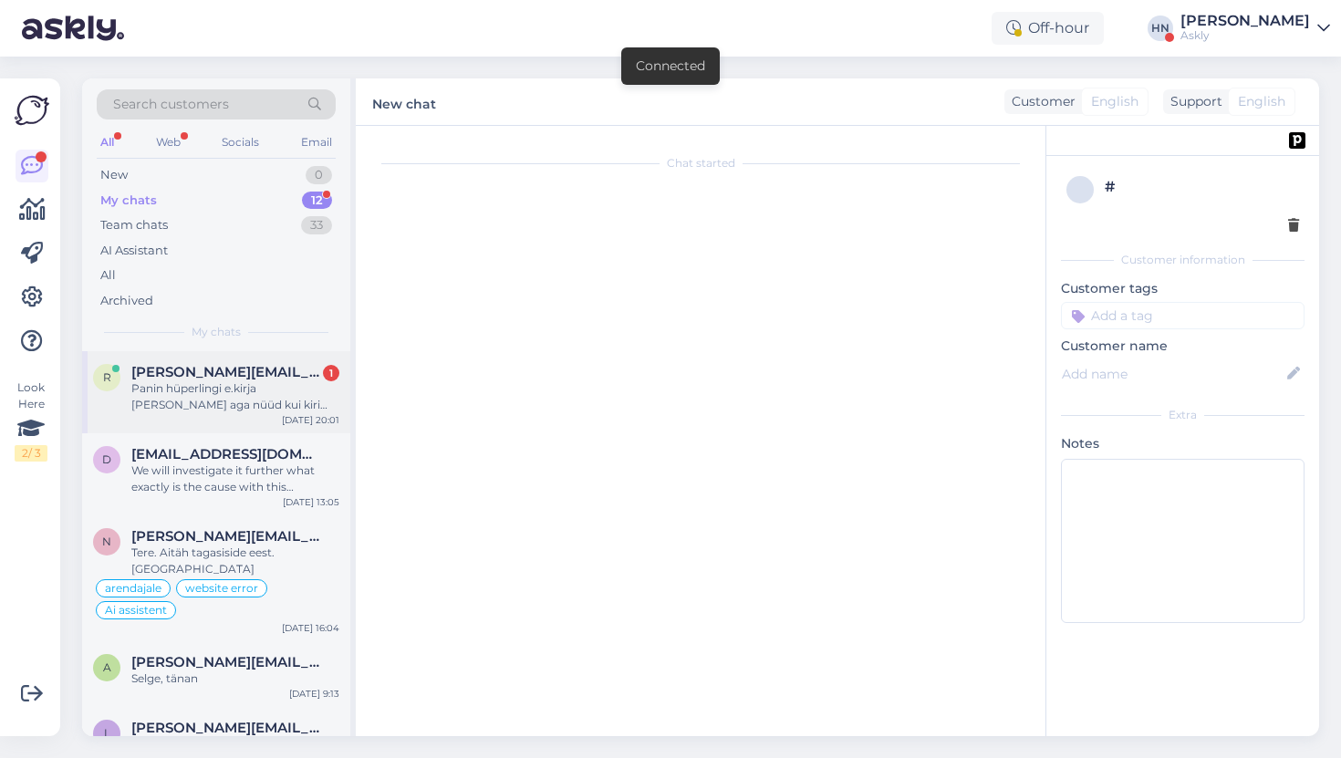
scroll to position [1140, 0]
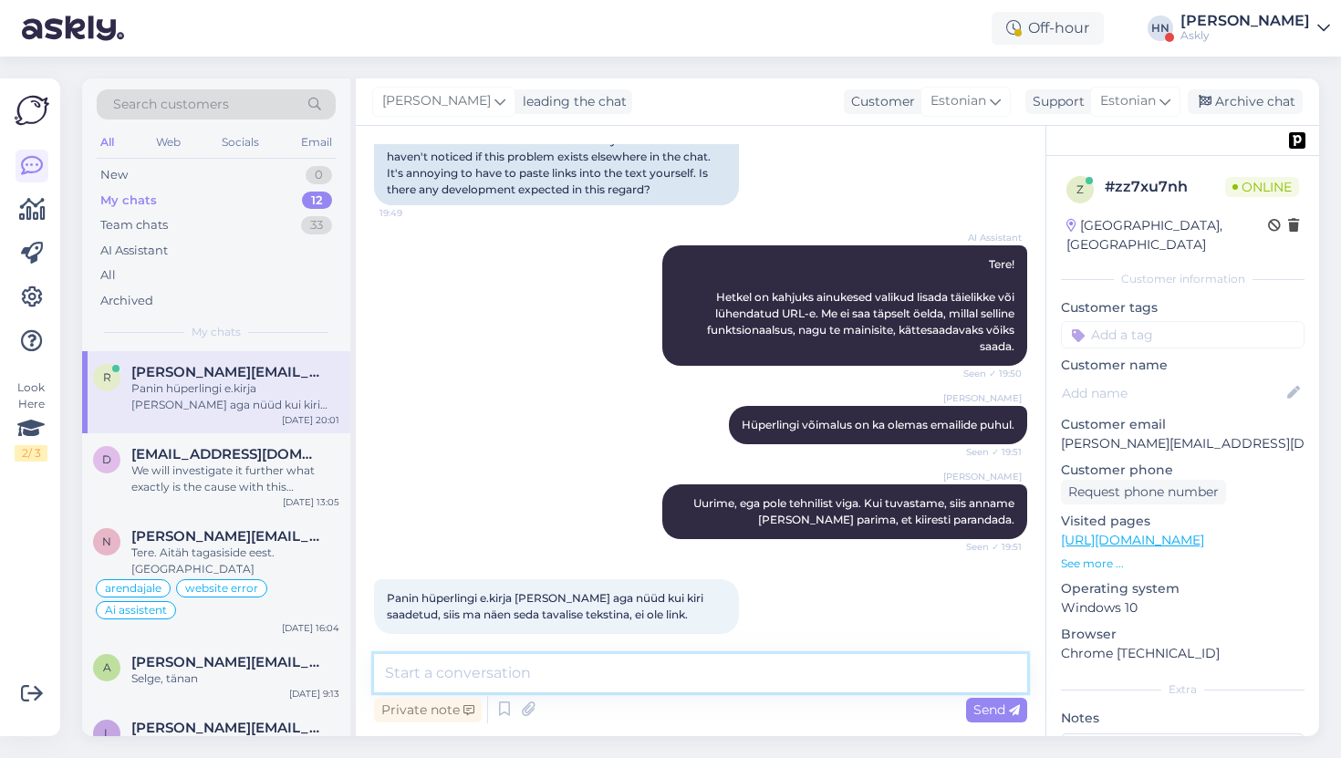
click at [609, 679] on textarea at bounding box center [700, 673] width 653 height 38
type textarea "Palun edastaga"
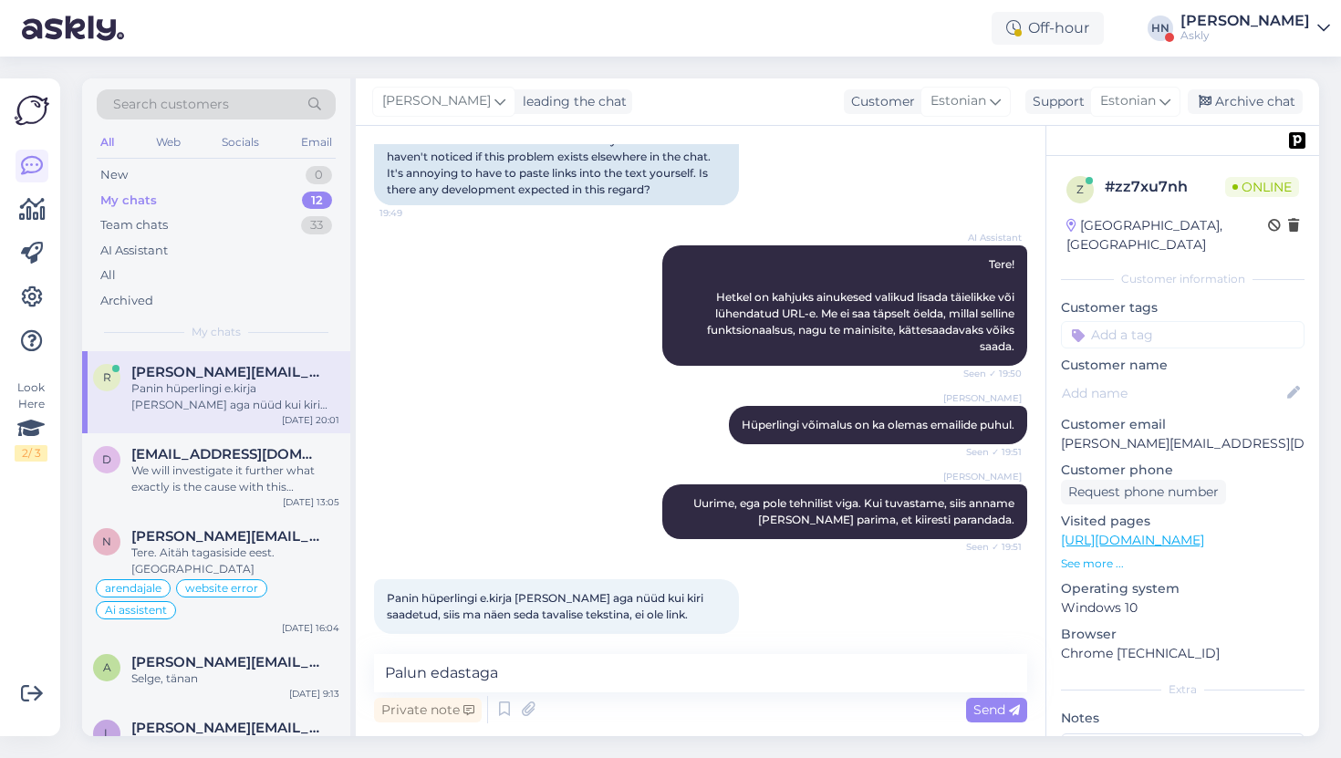
click at [309, 155] on div "All Web Socials Email" at bounding box center [216, 144] width 239 height 28
click at [311, 139] on div "Email" at bounding box center [316, 142] width 38 height 24
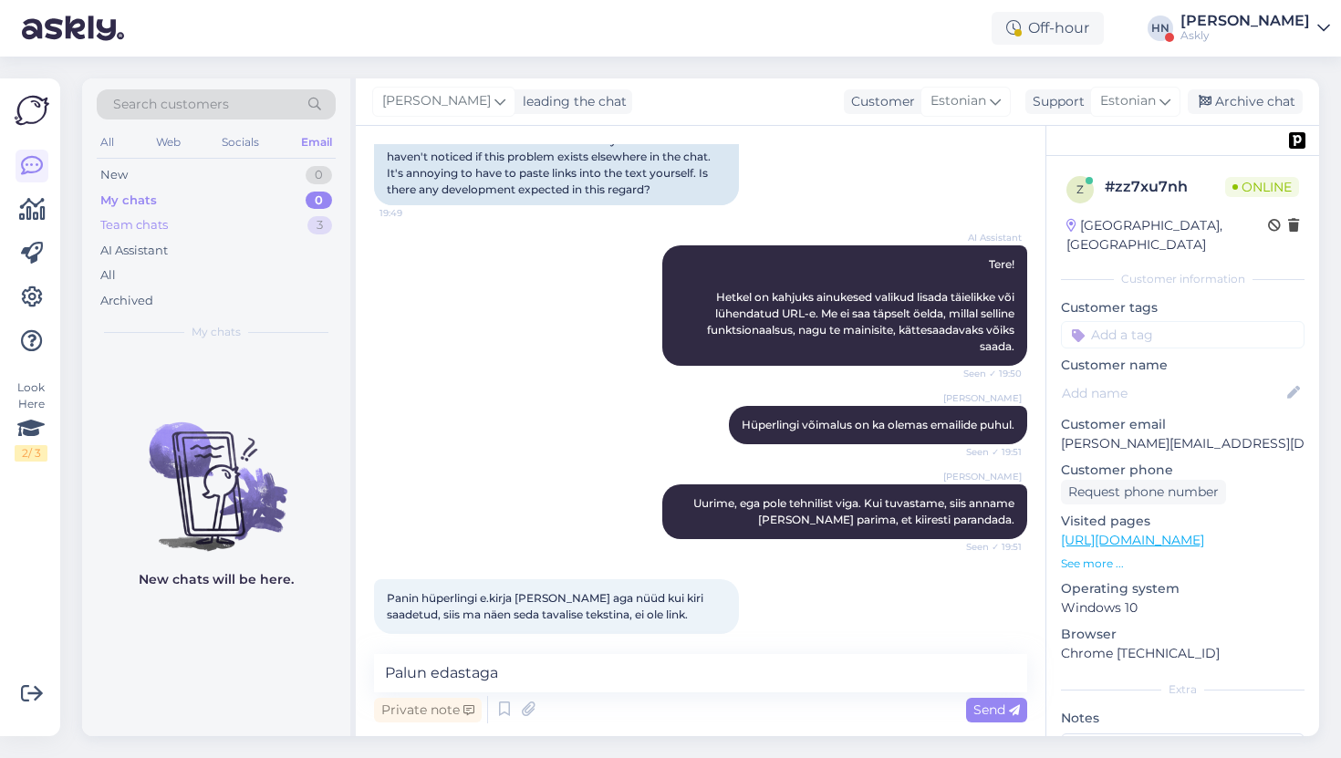
click at [272, 233] on div "Team chats 3" at bounding box center [216, 226] width 239 height 26
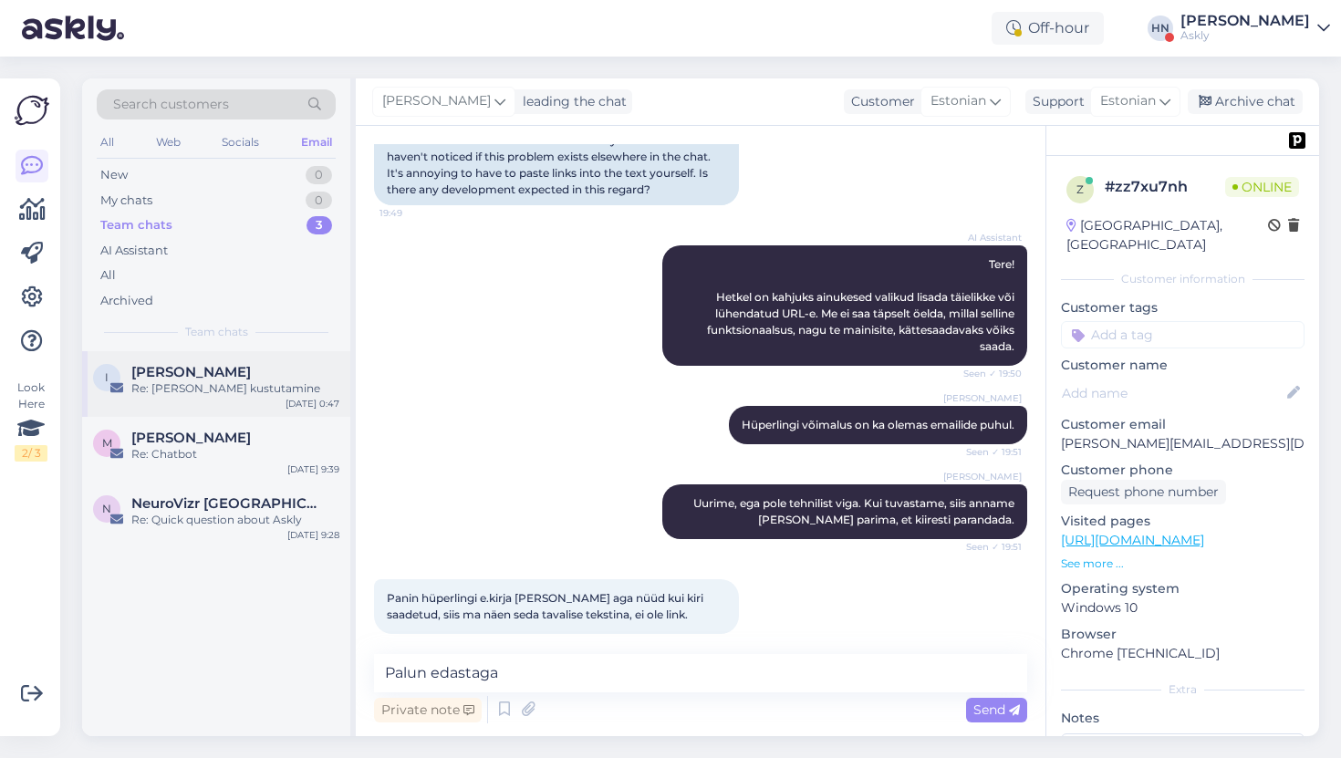
click at [247, 359] on div "I [PERSON_NAME] Re: [PERSON_NAME] kustutamine [DATE] 0:47" at bounding box center [216, 384] width 268 height 66
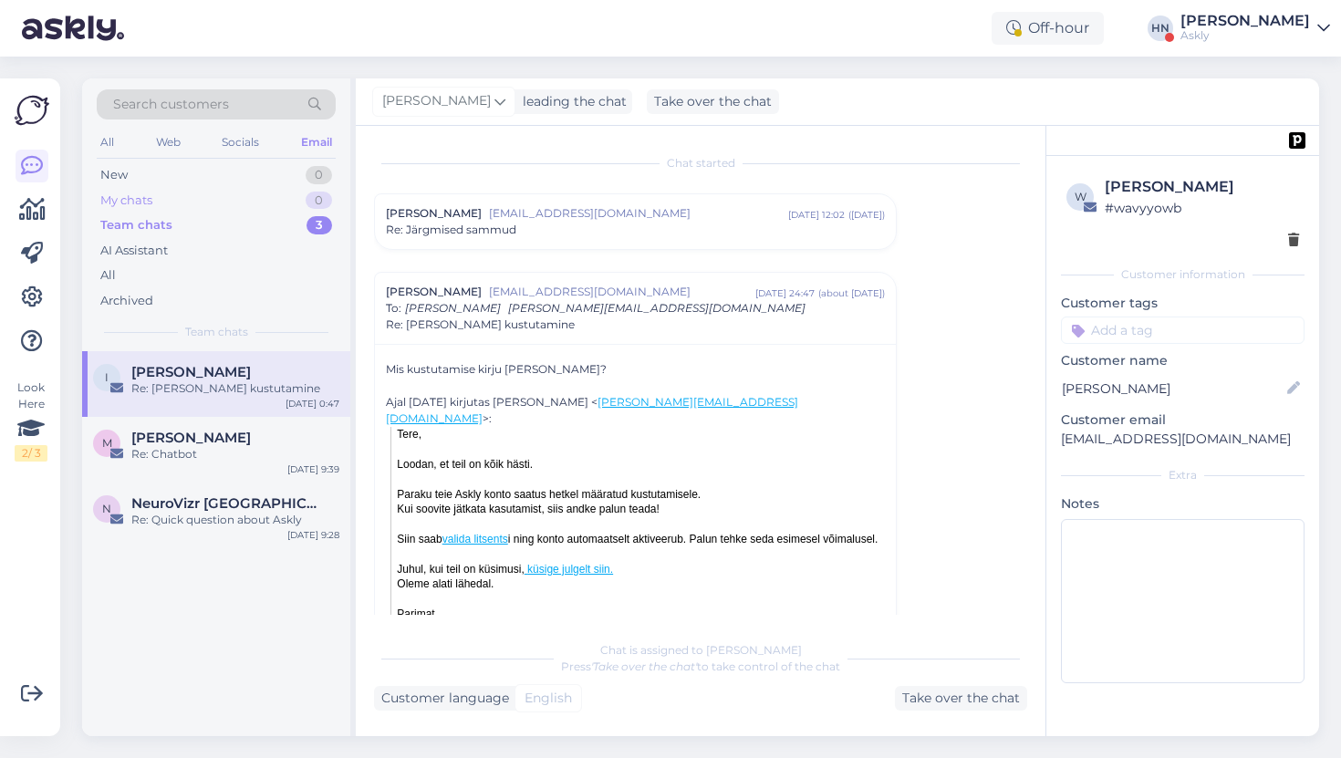
click at [318, 205] on div "0" at bounding box center [319, 201] width 26 height 18
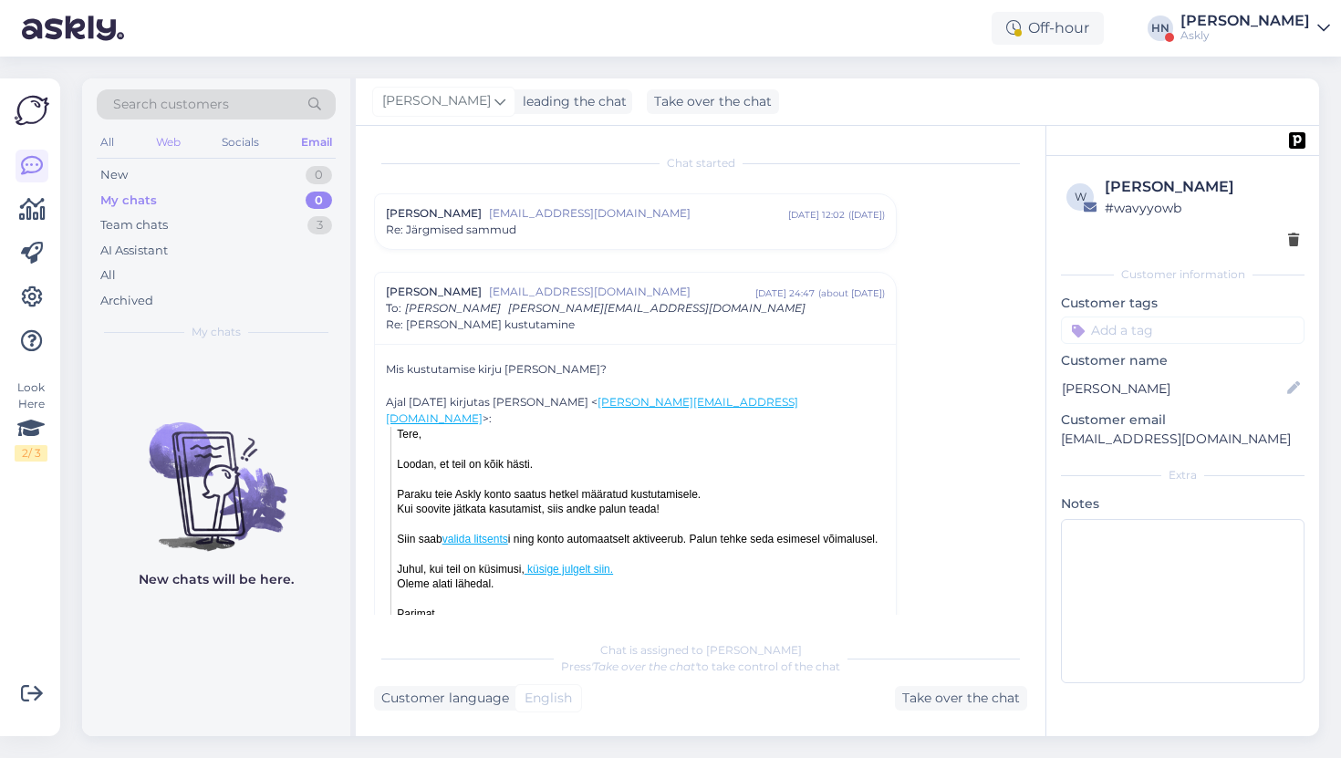
click at [172, 138] on div "Web" at bounding box center [168, 142] width 32 height 24
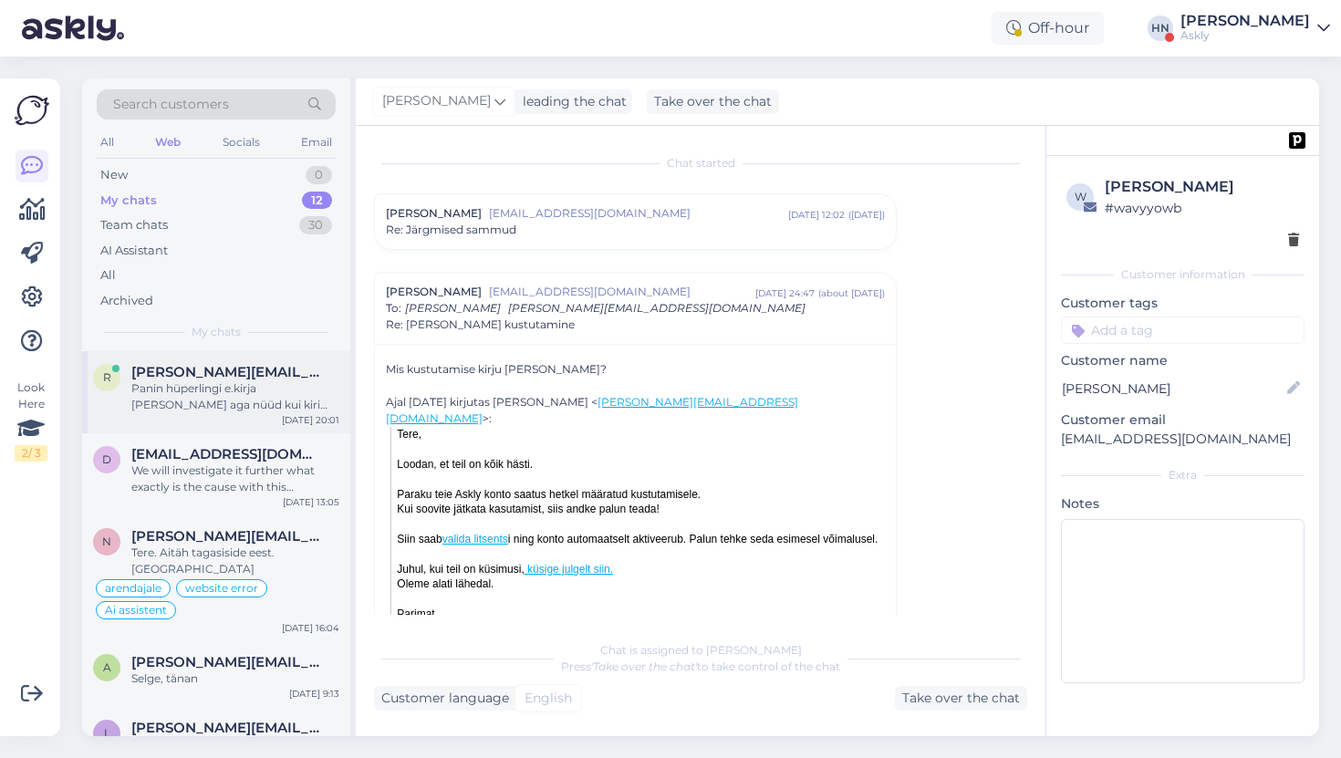
click at [286, 410] on div "Panin hüperlingi e.kirja [PERSON_NAME] aga nüüd kui kiri saadetud, siis ma näen…" at bounding box center [235, 396] width 208 height 33
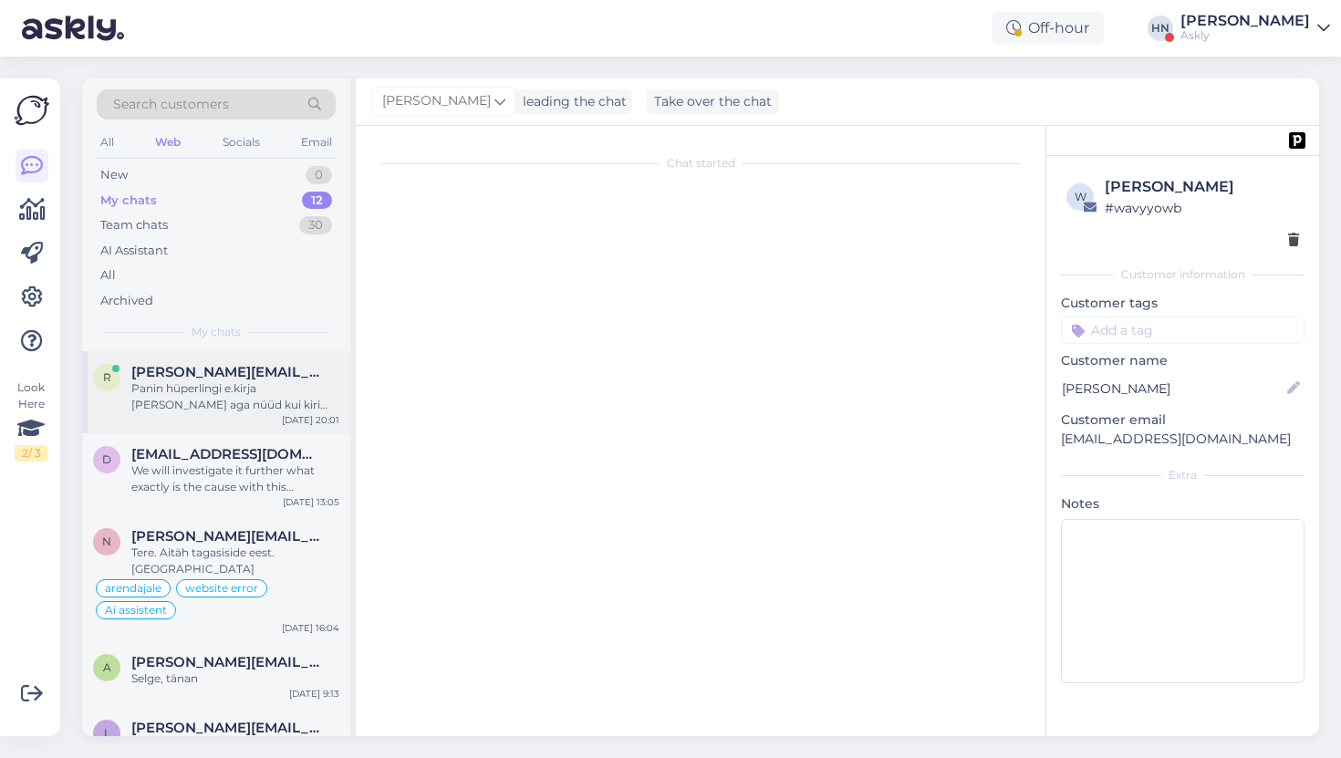
scroll to position [1140, 0]
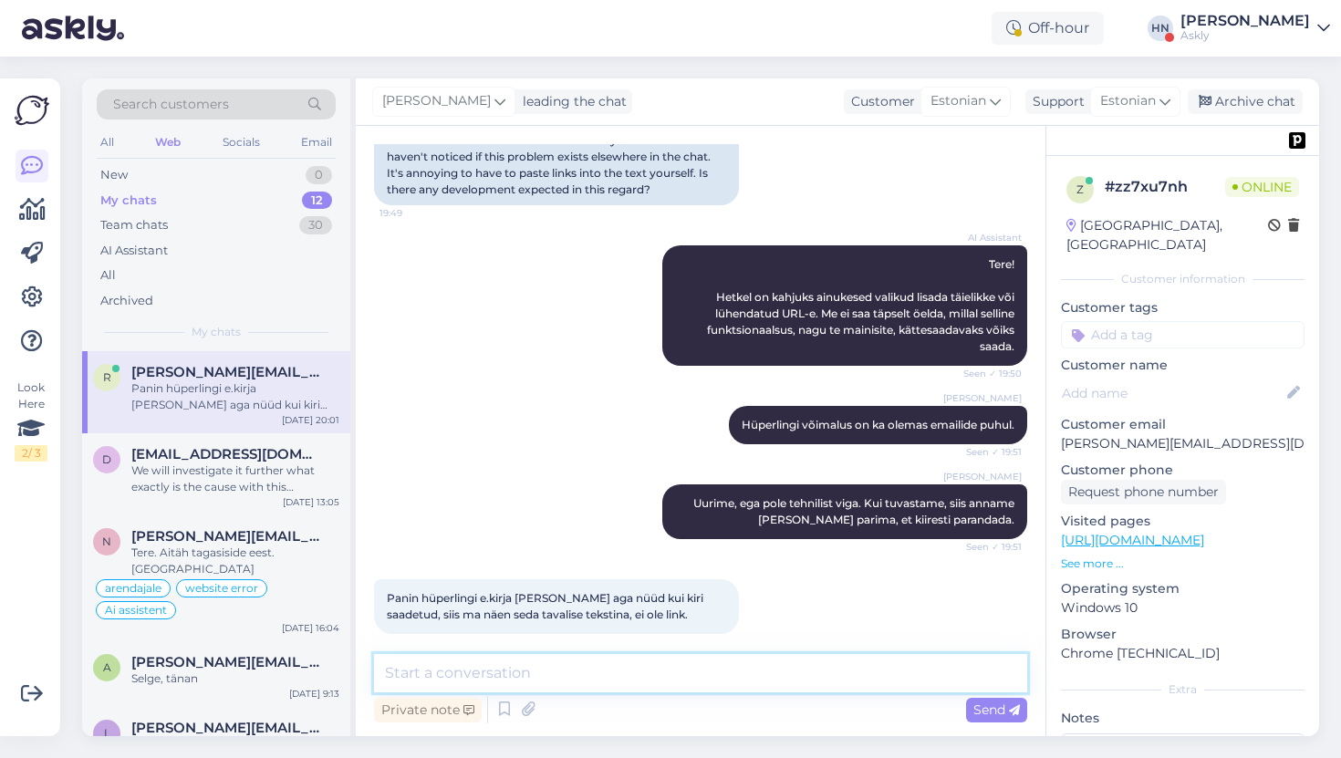
click at [483, 674] on textarea at bounding box center [700, 673] width 653 height 38
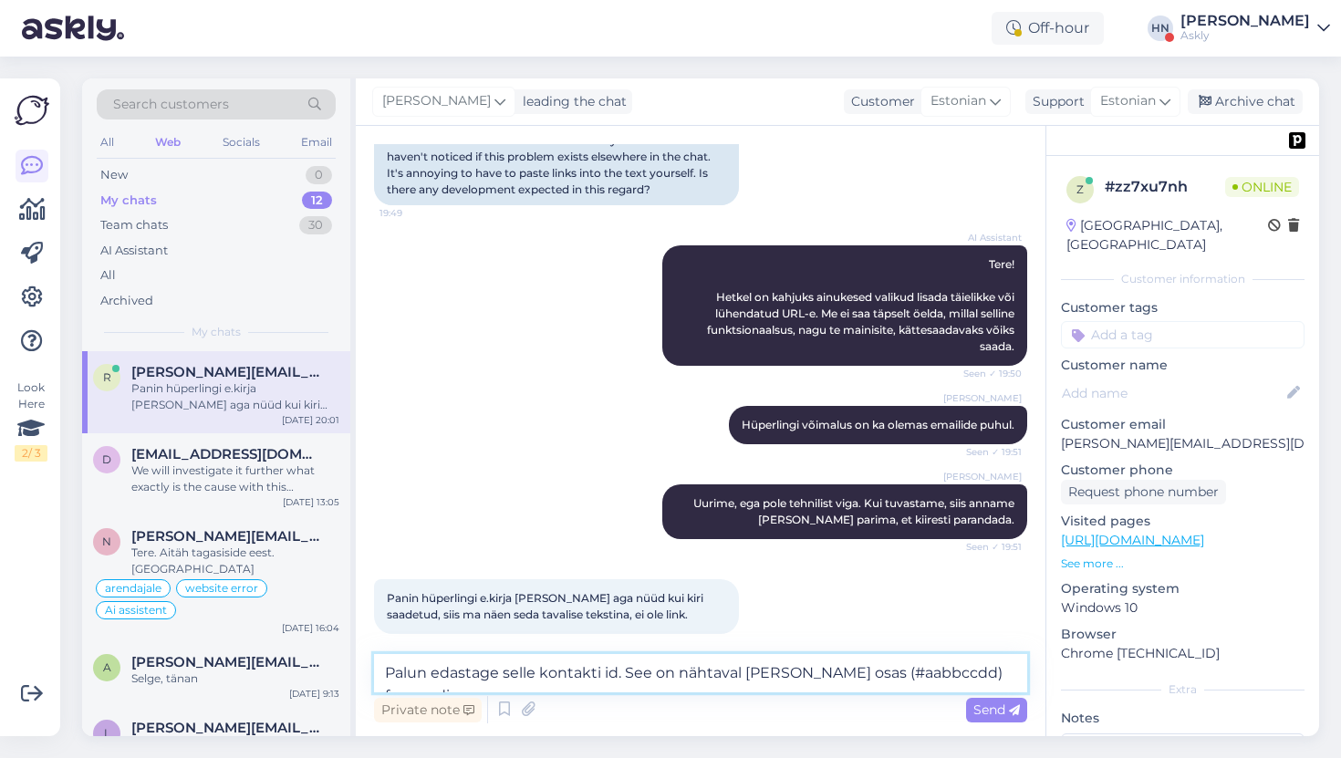
click at [743, 664] on textarea "Palun edastage selle kontakti id. See on nähtaval [PERSON_NAME] osas (#aabbccdd…" at bounding box center [700, 673] width 653 height 38
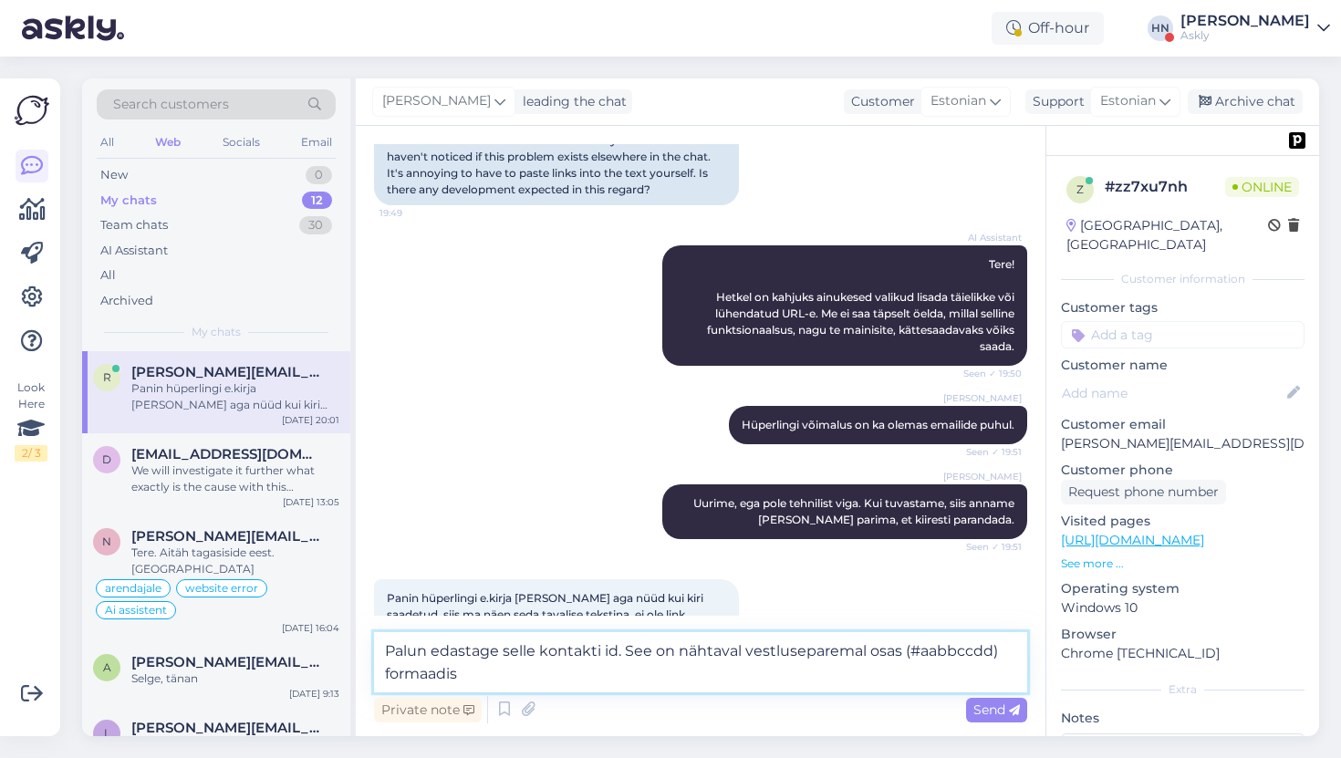
type textarea "Palun edastage selle kontakti id. See on nähtaval vestluse [PERSON_NAME] osas (…"
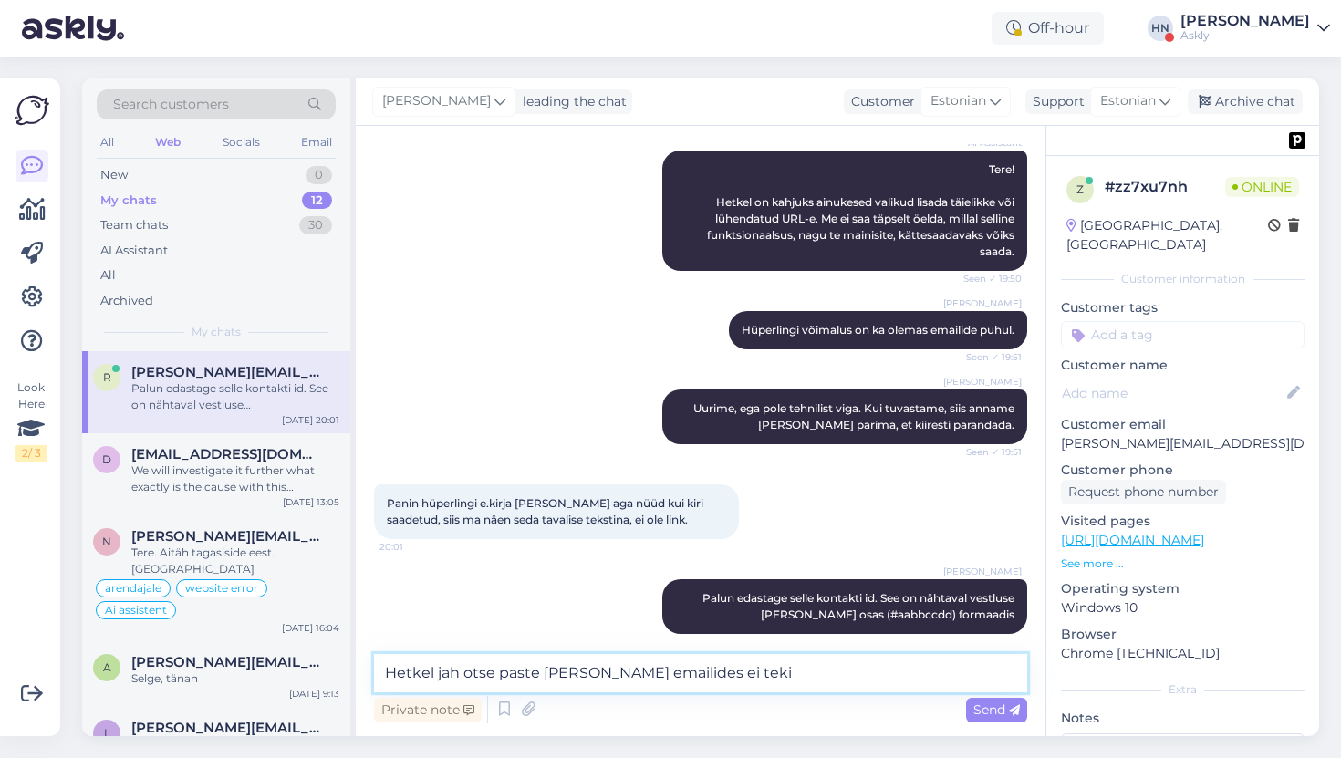
click at [755, 680] on textarea "Hetkel jah otse paste [PERSON_NAME] emailides ei teki" at bounding box center [700, 673] width 653 height 38
click at [498, 674] on textarea "Hetkel jah otse paste [PERSON_NAME] emailides ei teki linki." at bounding box center [700, 673] width 653 height 38
click at [717, 675] on textarea "Hetkel jah otse paste [PERSON_NAME] emailides ei teki linki." at bounding box center [700, 673] width 653 height 38
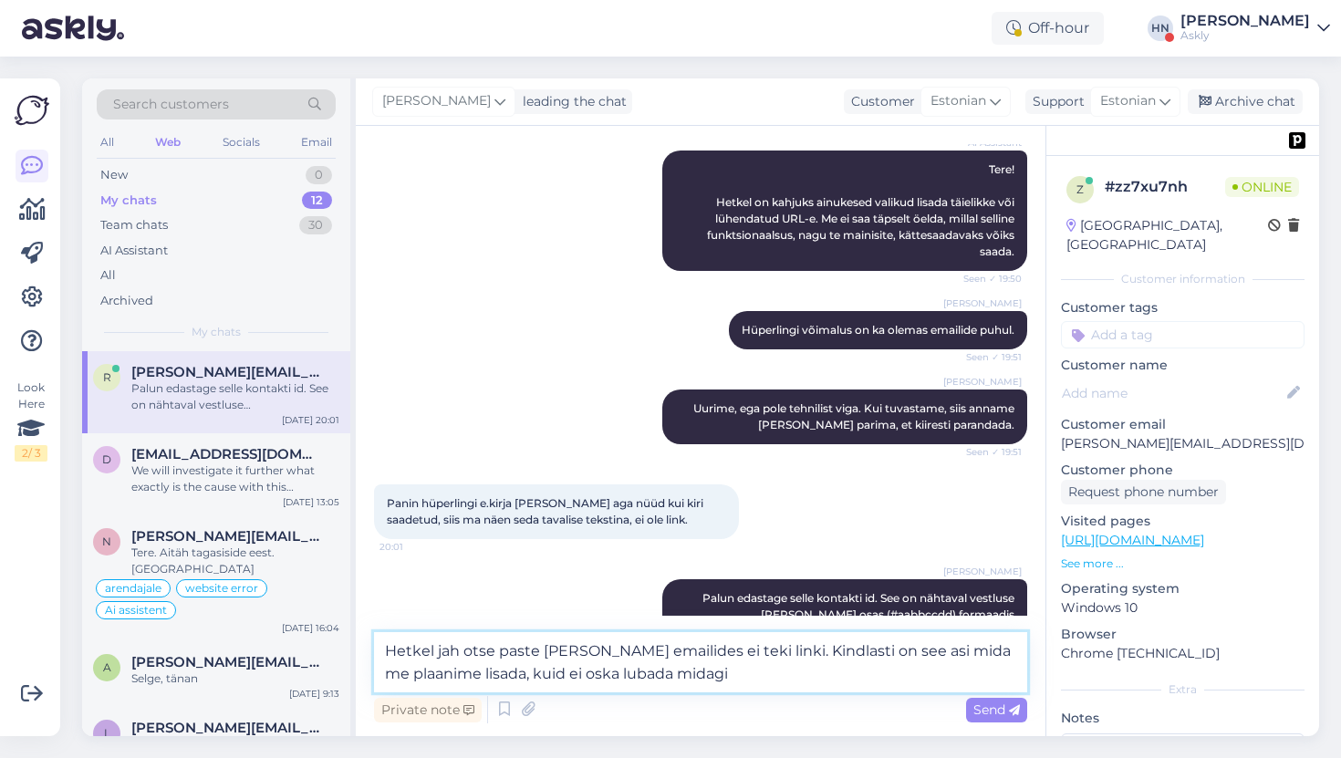
type textarea "Hetkel jah otse paste [PERSON_NAME] emailides ei teki linki. Kindlasti on see a…"
click at [744, 650] on textarea "Hetkel jah otse paste [PERSON_NAME] emailides ei teki linki. Kindlasti on see a…" at bounding box center [700, 662] width 653 height 60
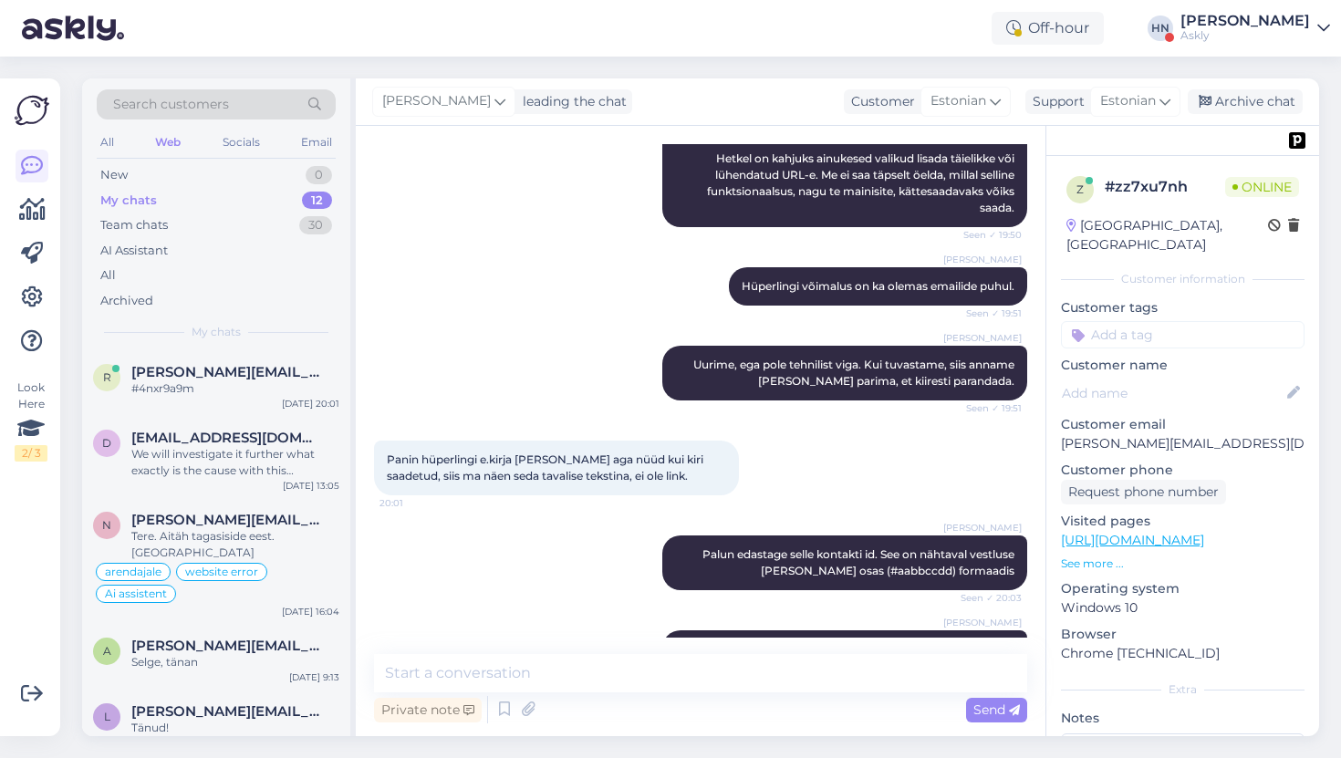
scroll to position [1424, 0]
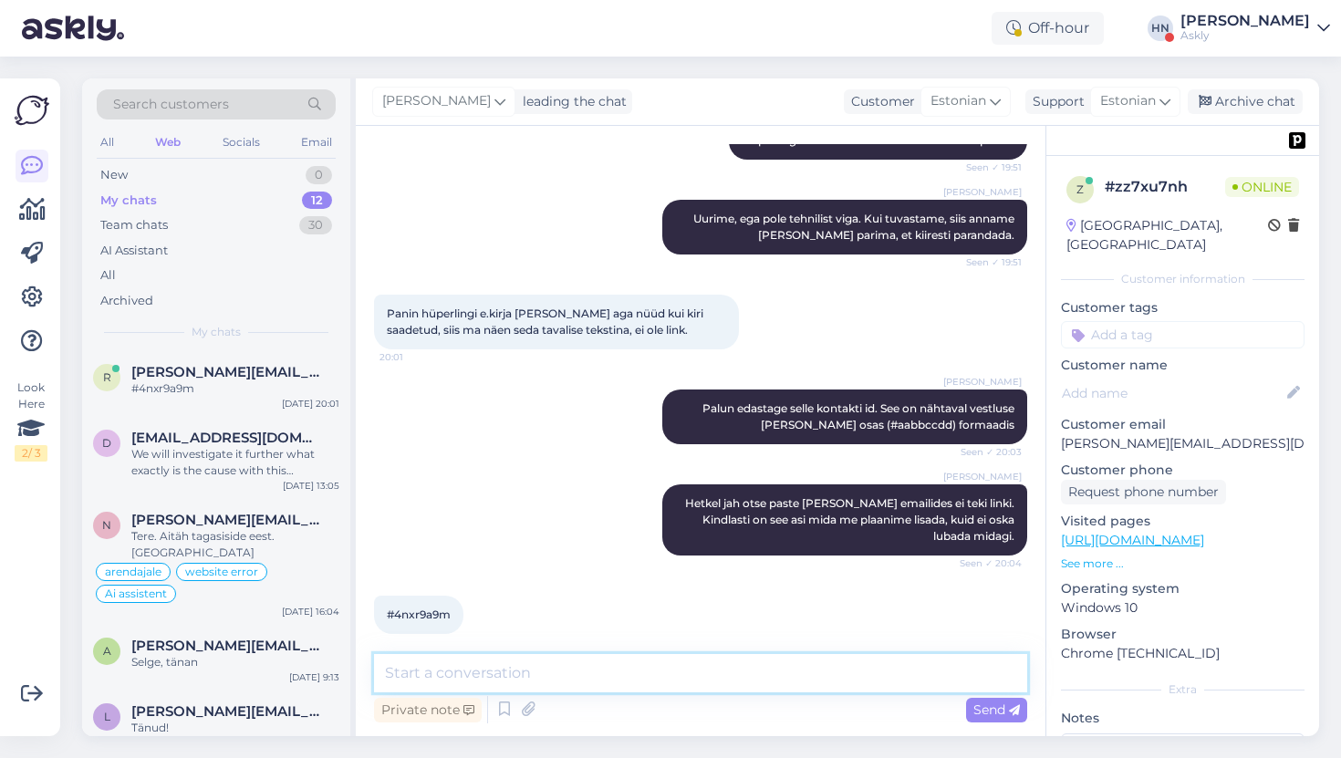
click at [642, 660] on textarea at bounding box center [700, 673] width 653 height 38
type textarea "I"
type textarea "Aitäh. Uurime täpsemalt ja üritame parandada."
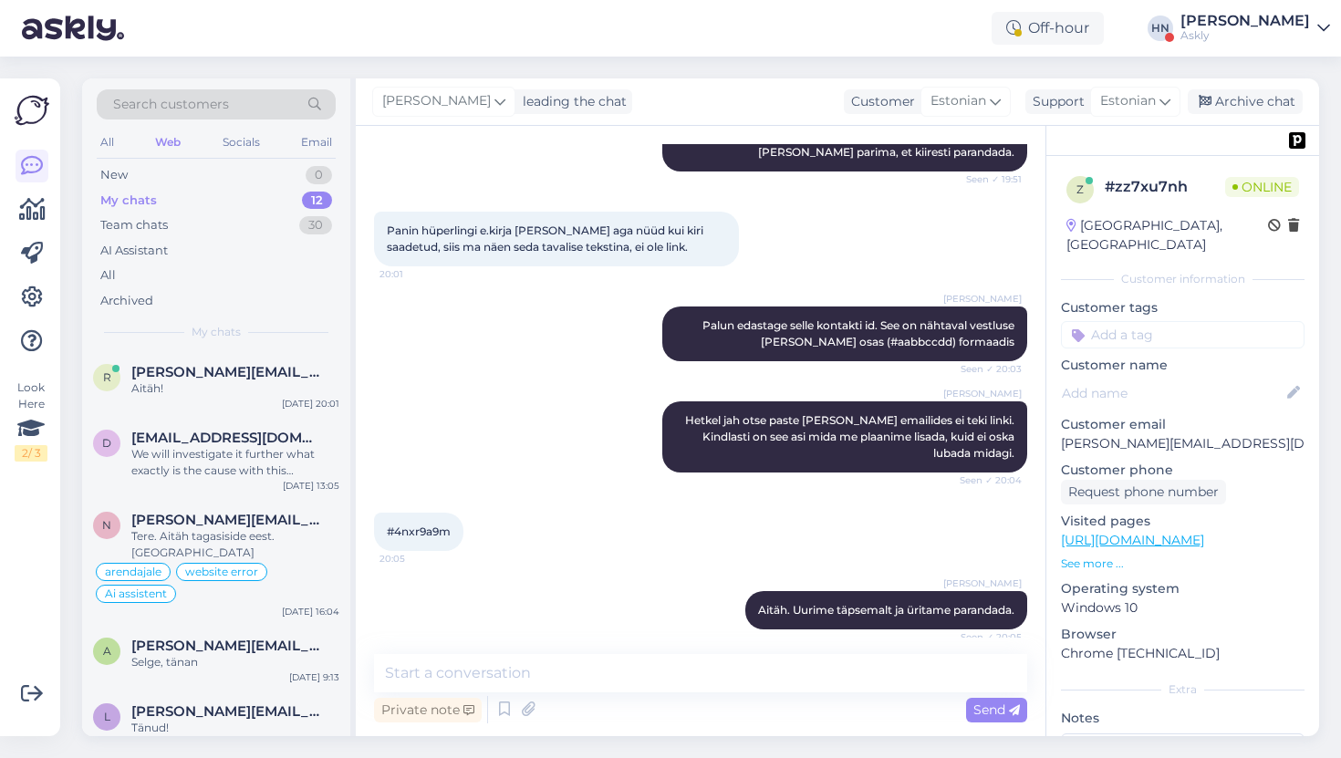
scroll to position [1581, 0]
